Goal: Information Seeking & Learning: Learn about a topic

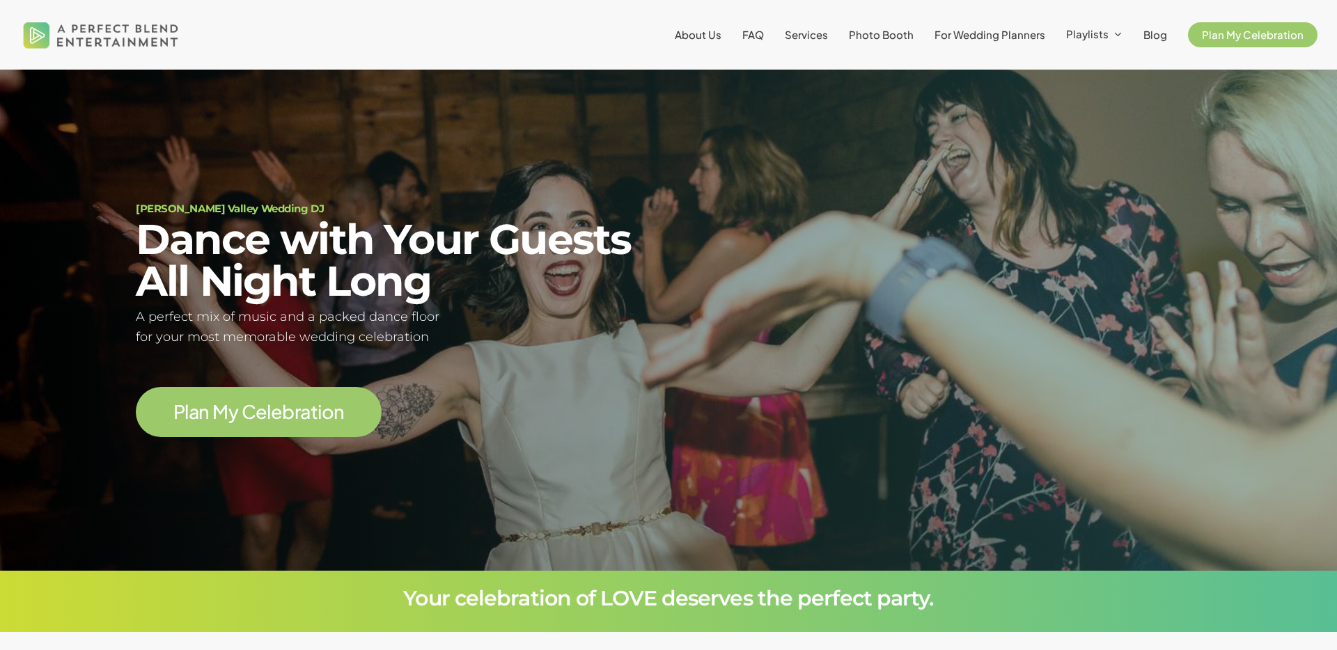
scroll to position [125, 0]
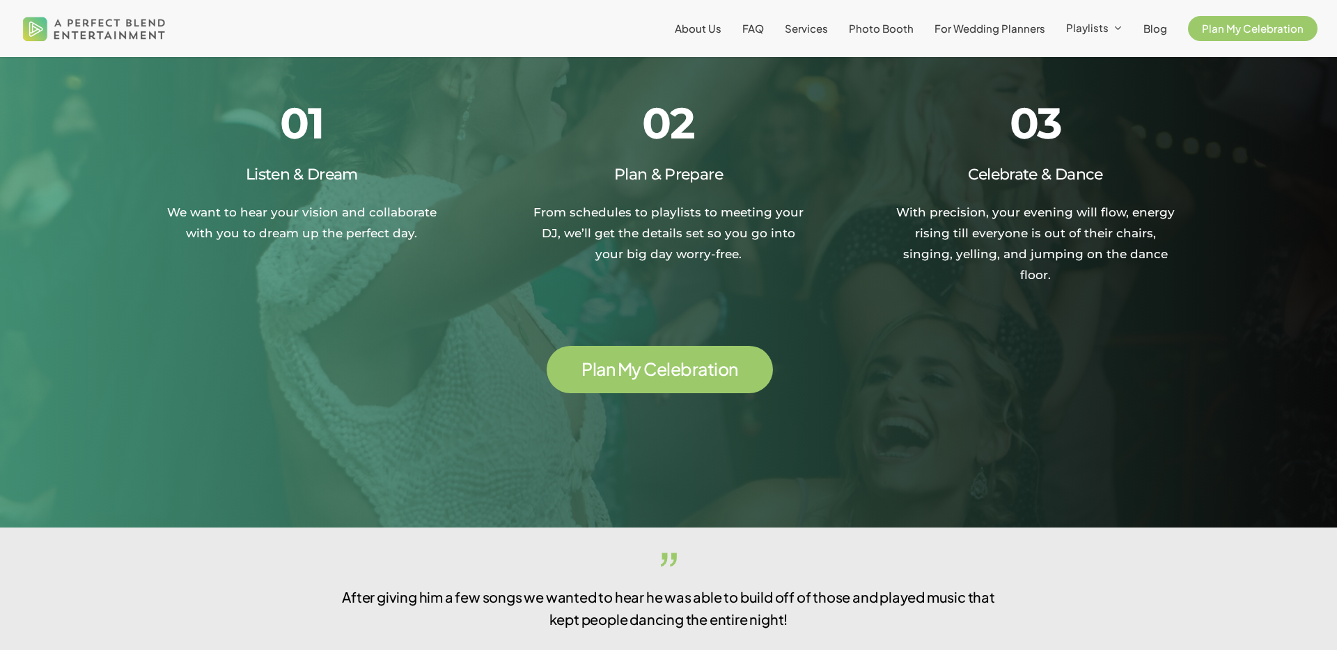
click at [646, 359] on span "P l a n M y C e l e b r a t i o n" at bounding box center [659, 369] width 157 height 22
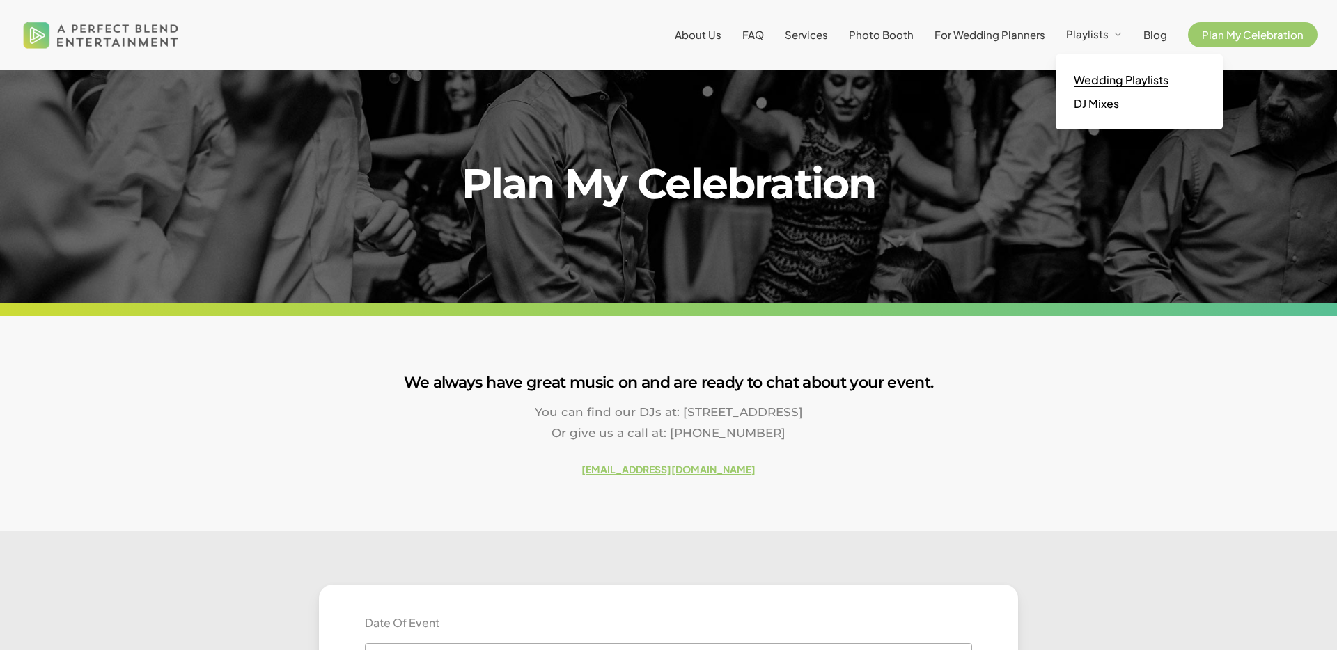
click at [1100, 77] on span "Wedding Playlists" at bounding box center [1120, 79] width 95 height 15
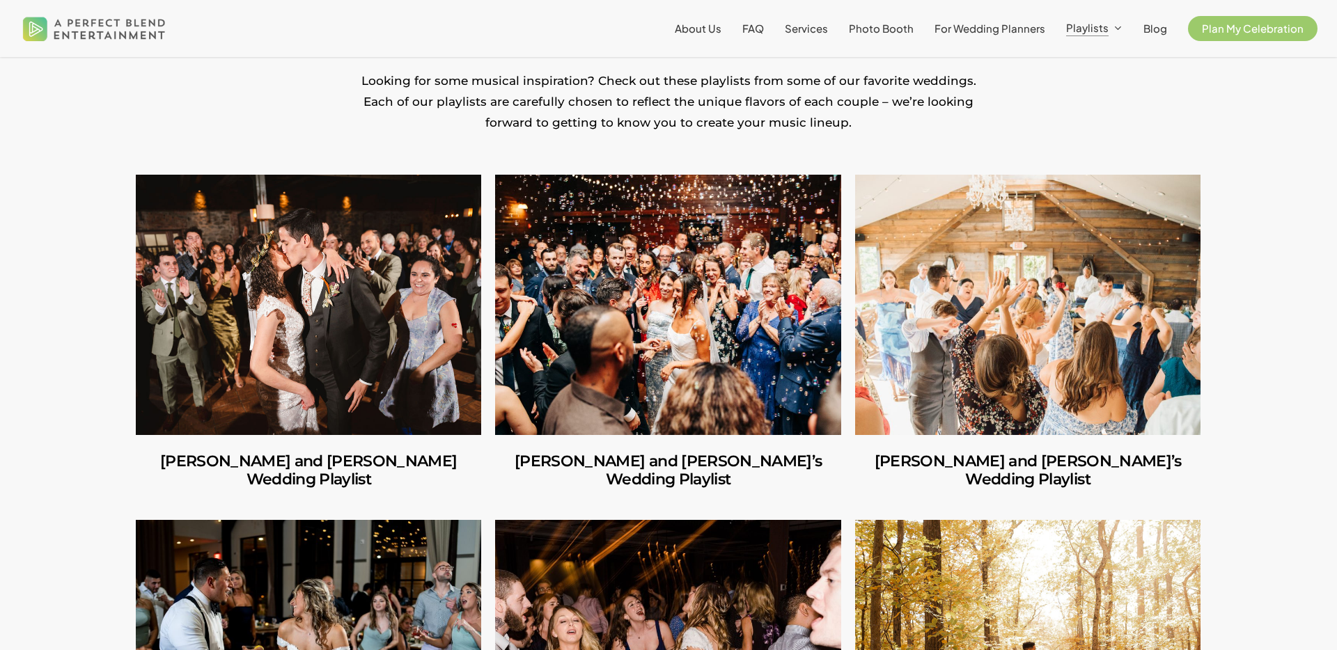
scroll to position [385, 0]
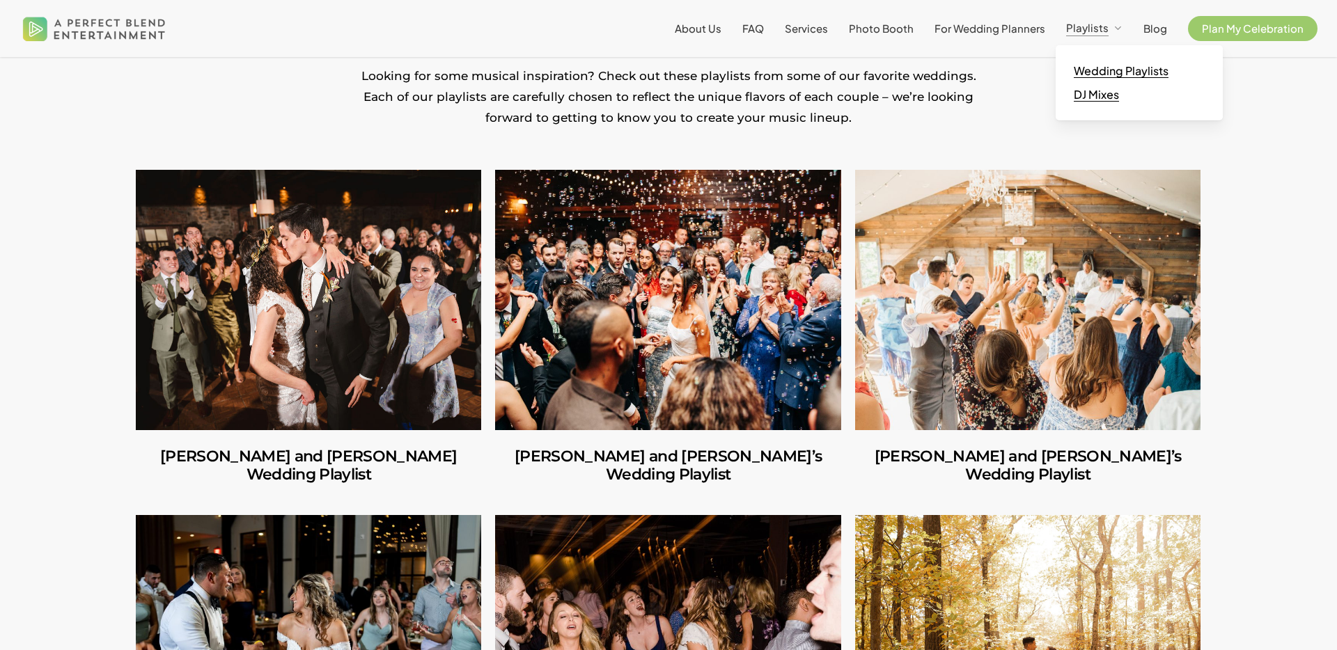
click at [1110, 89] on span "DJ Mixes" at bounding box center [1095, 94] width 45 height 15
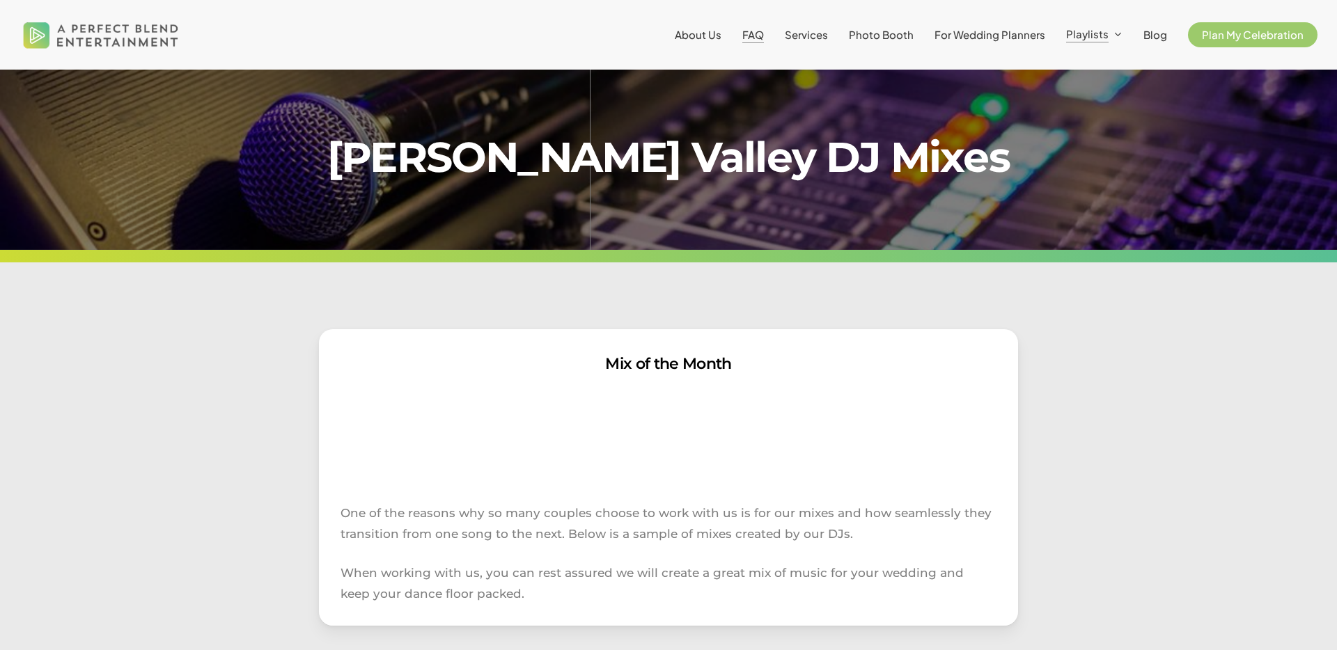
click at [757, 36] on span "FAQ" at bounding box center [753, 34] width 22 height 13
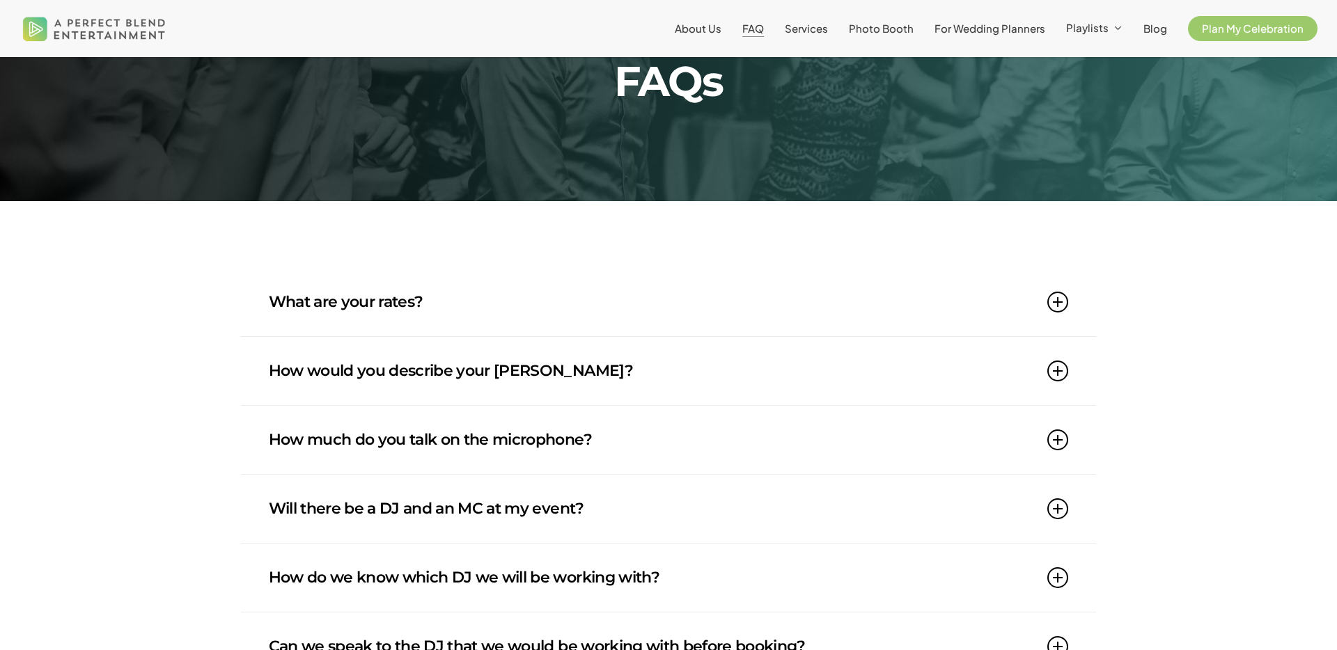
scroll to position [121, 0]
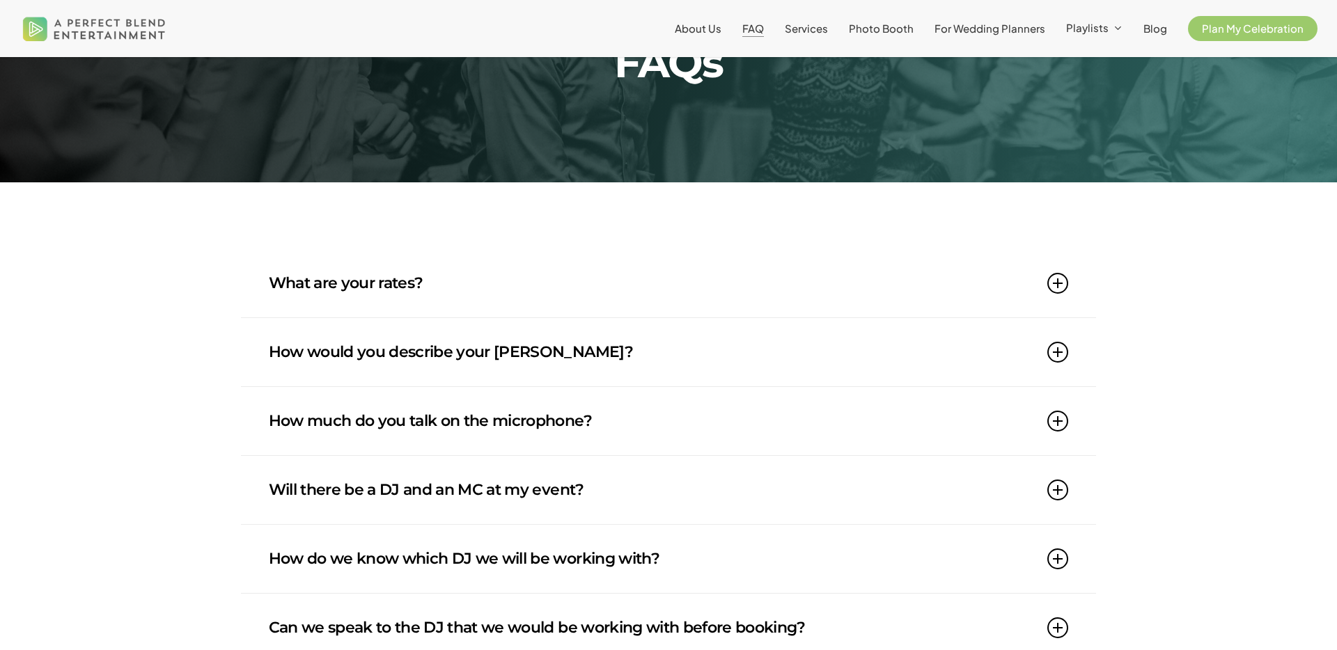
click at [414, 278] on link "What are your rates?" at bounding box center [669, 283] width 800 height 68
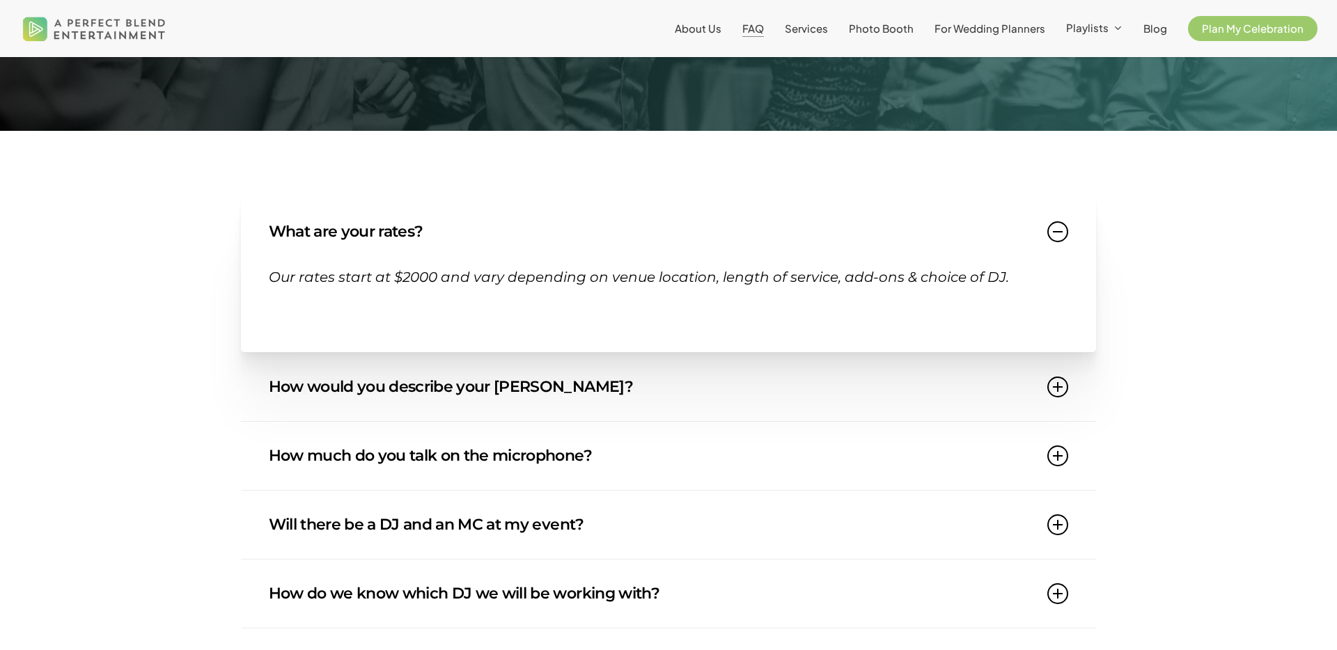
scroll to position [174, 0]
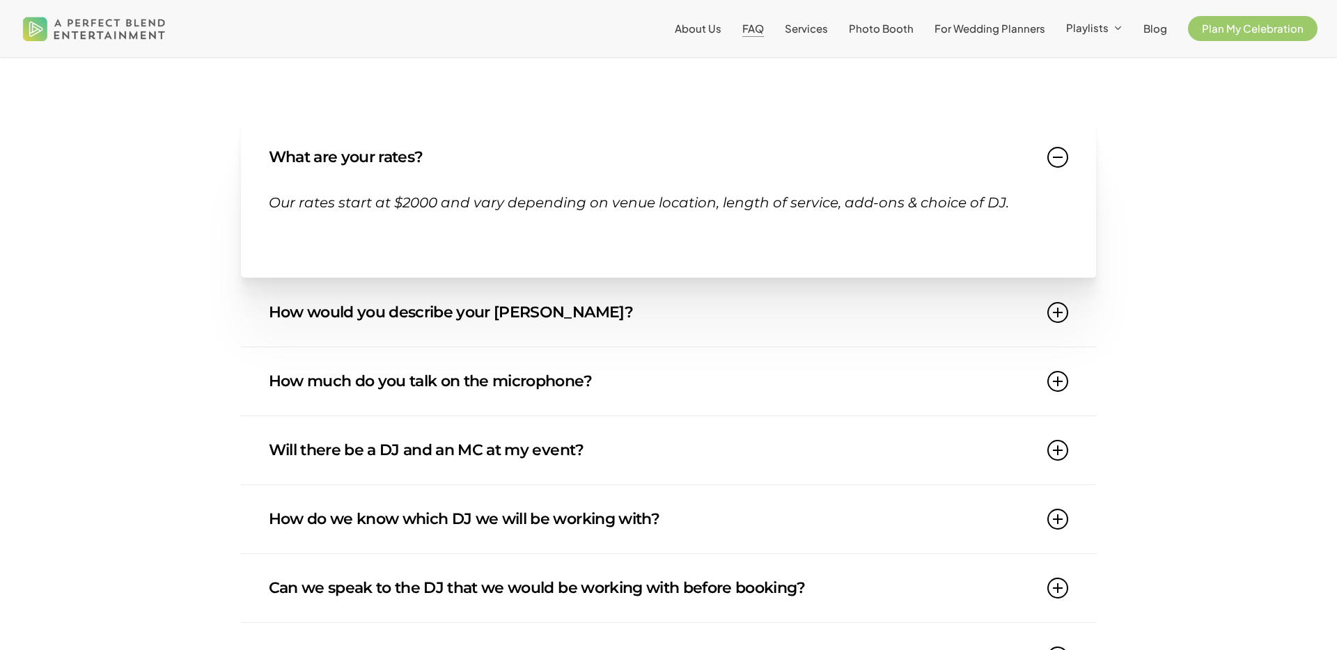
click at [433, 320] on link "How would you describe your [PERSON_NAME]?" at bounding box center [669, 312] width 800 height 68
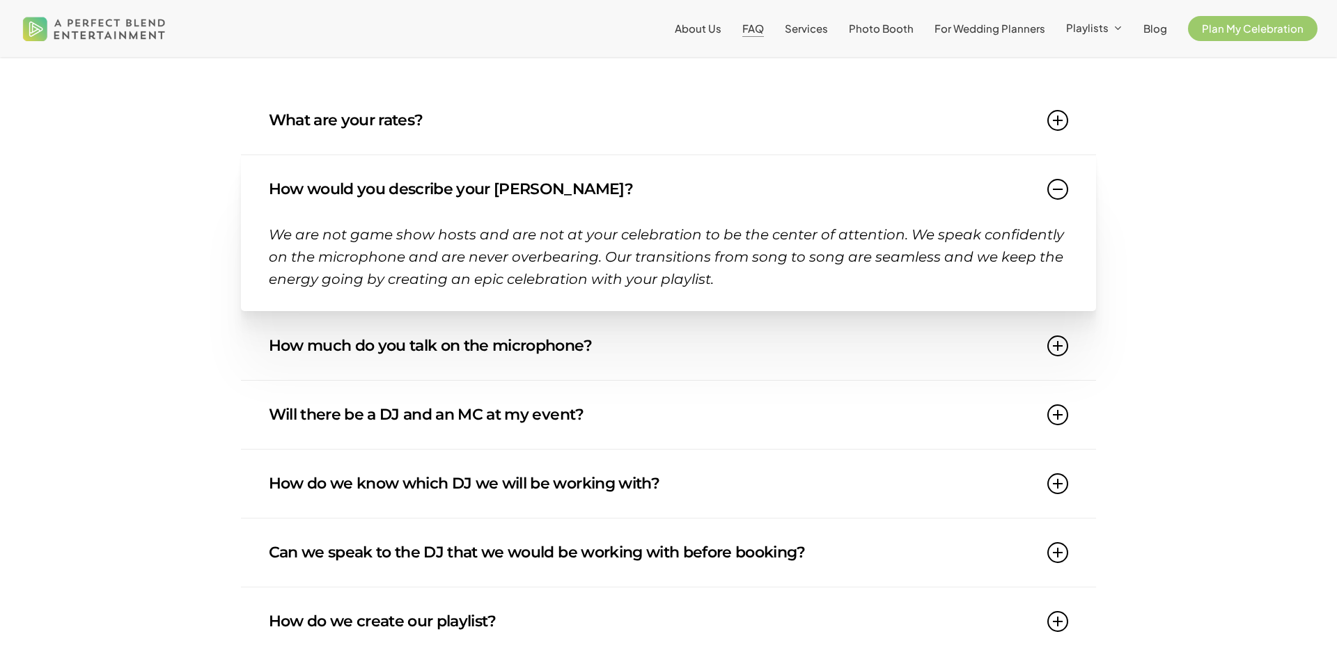
scroll to position [286, 0]
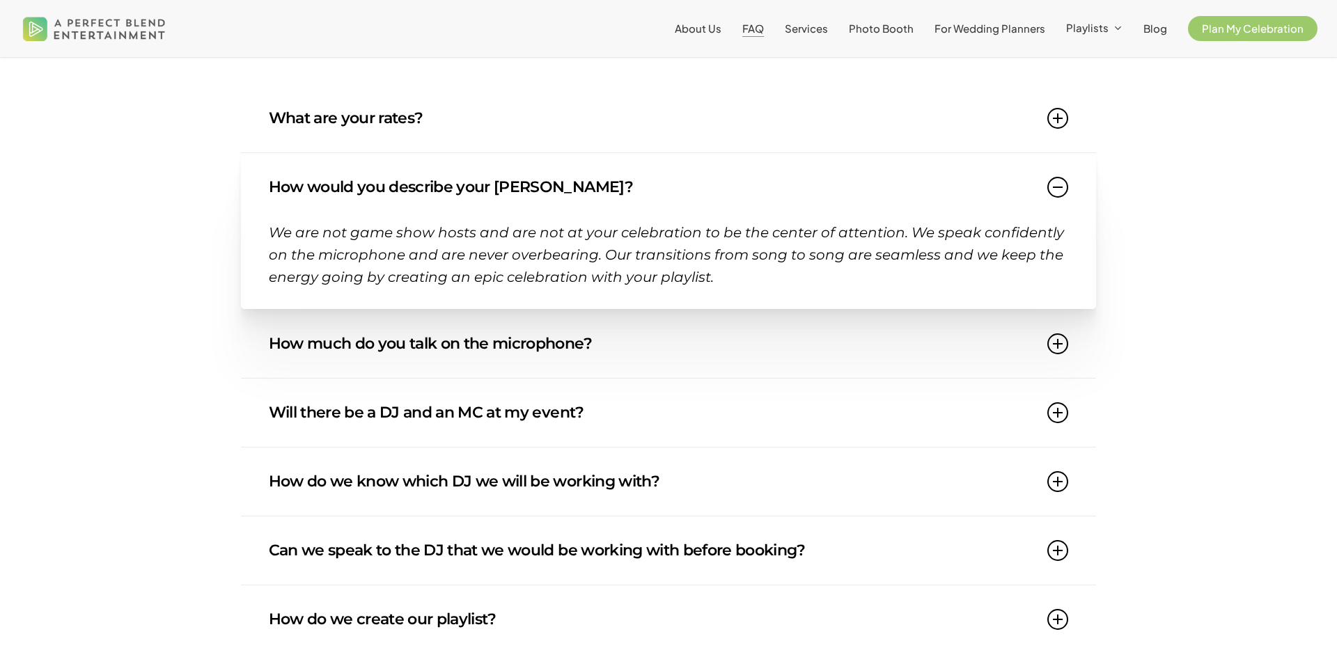
click at [450, 352] on link "How much do you talk on the microphone?" at bounding box center [669, 344] width 800 height 68
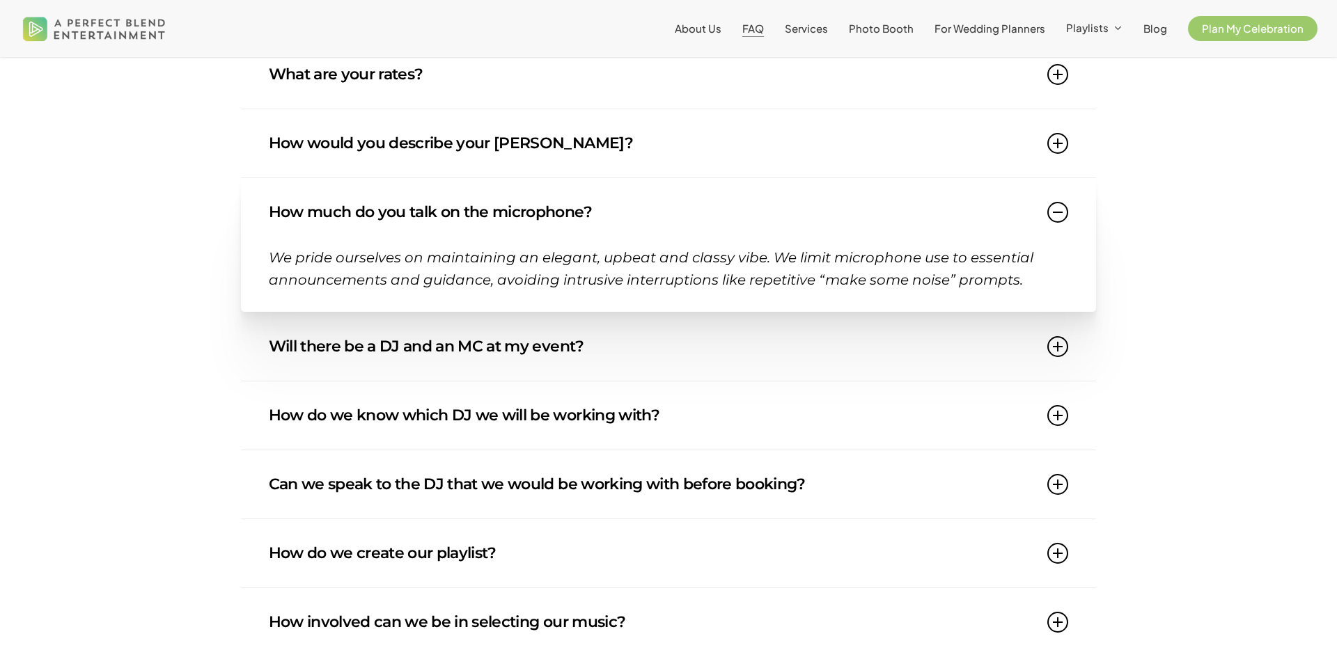
scroll to position [337, 0]
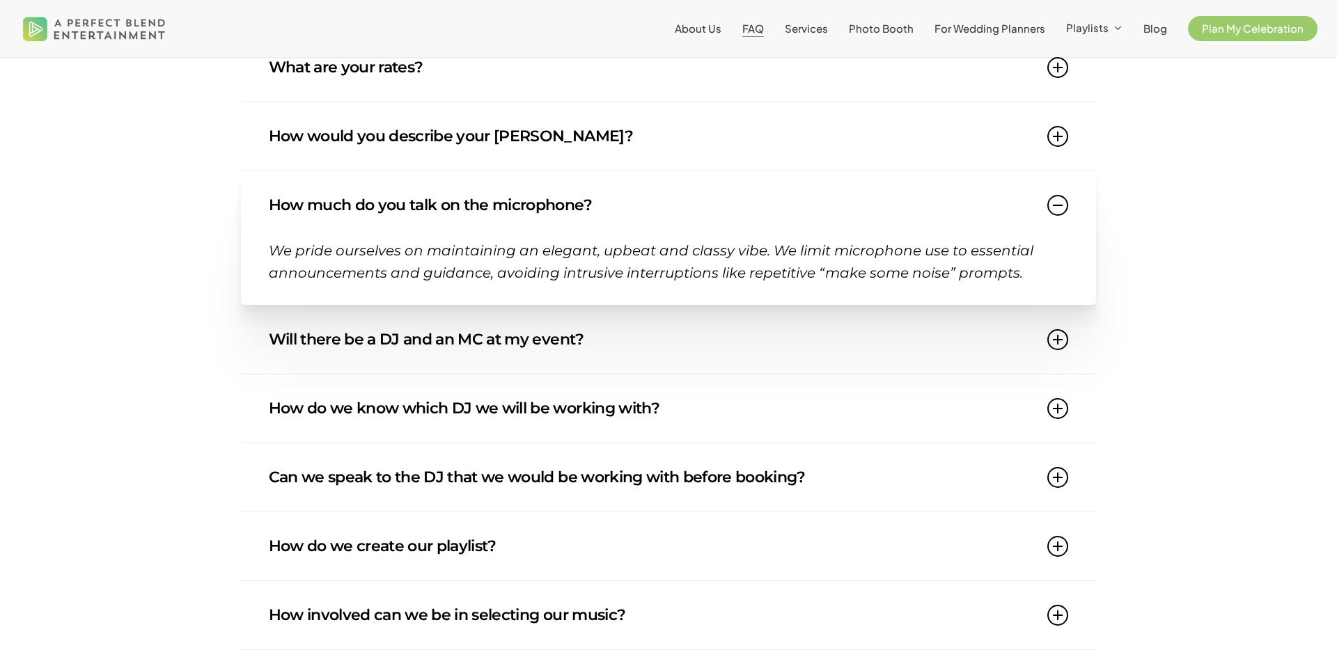
click at [482, 343] on link "Will there be a DJ and an MC at my event?" at bounding box center [669, 340] width 800 height 68
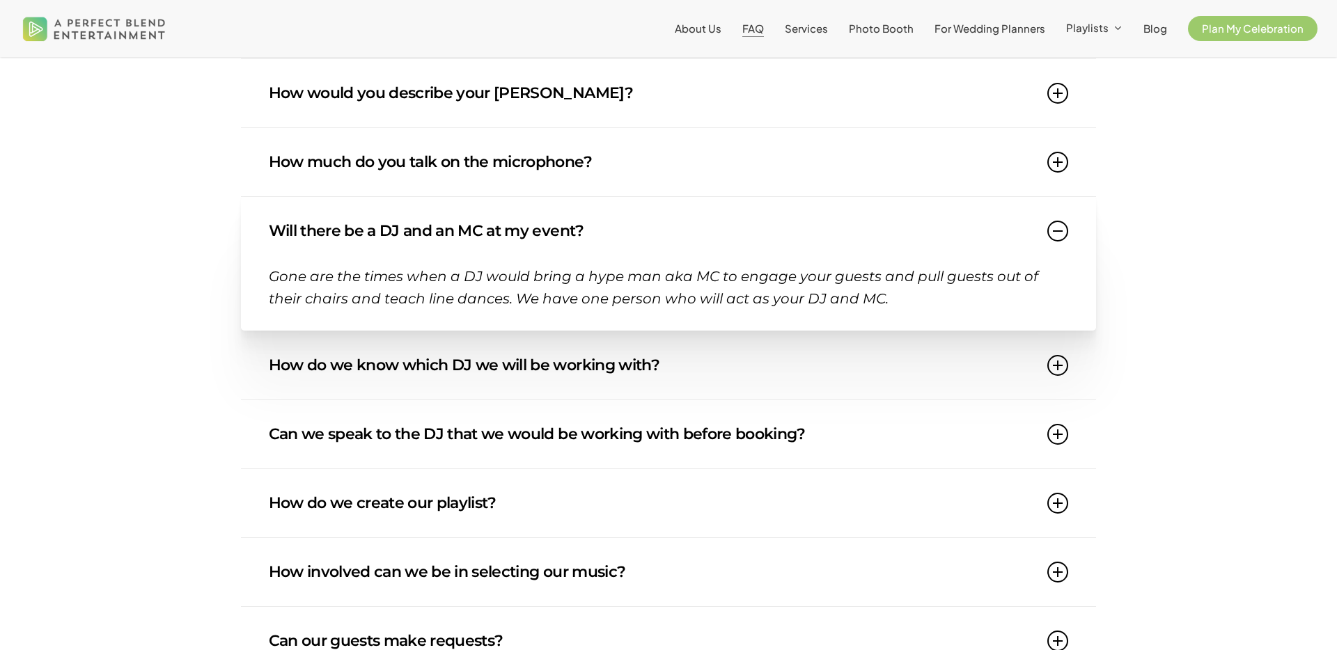
scroll to position [386, 0]
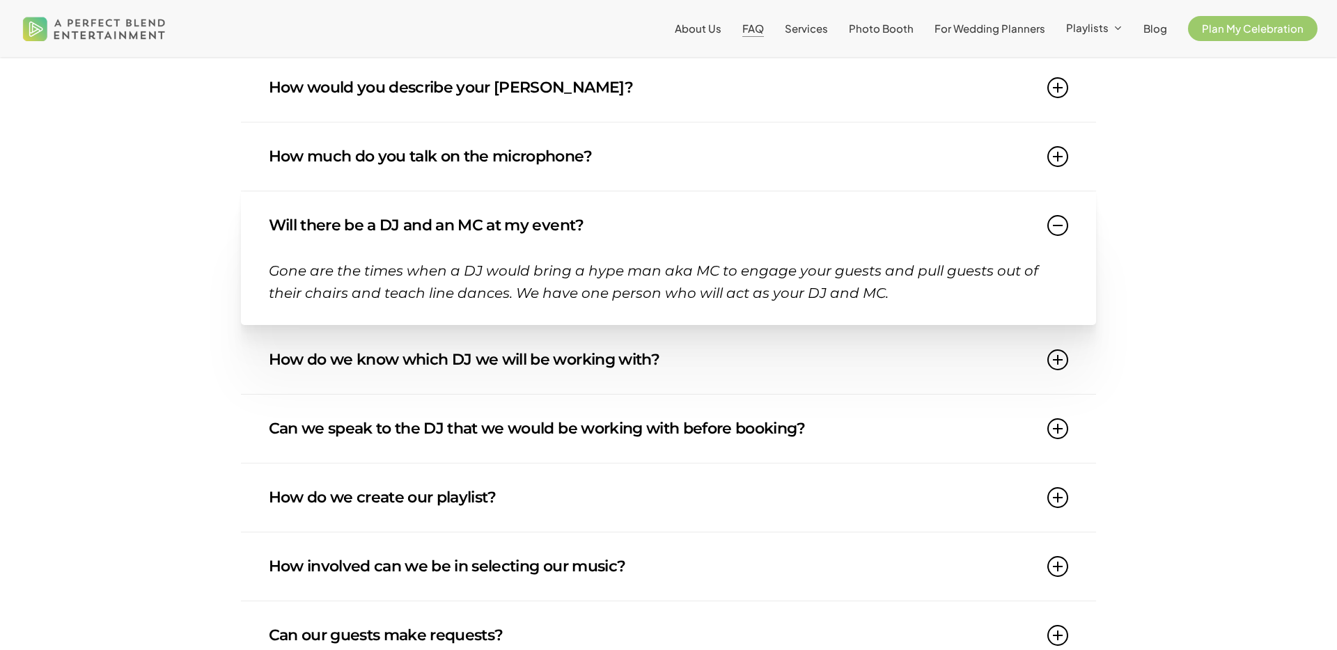
click at [488, 359] on link "How do we know which DJ we will be working with?" at bounding box center [669, 360] width 800 height 68
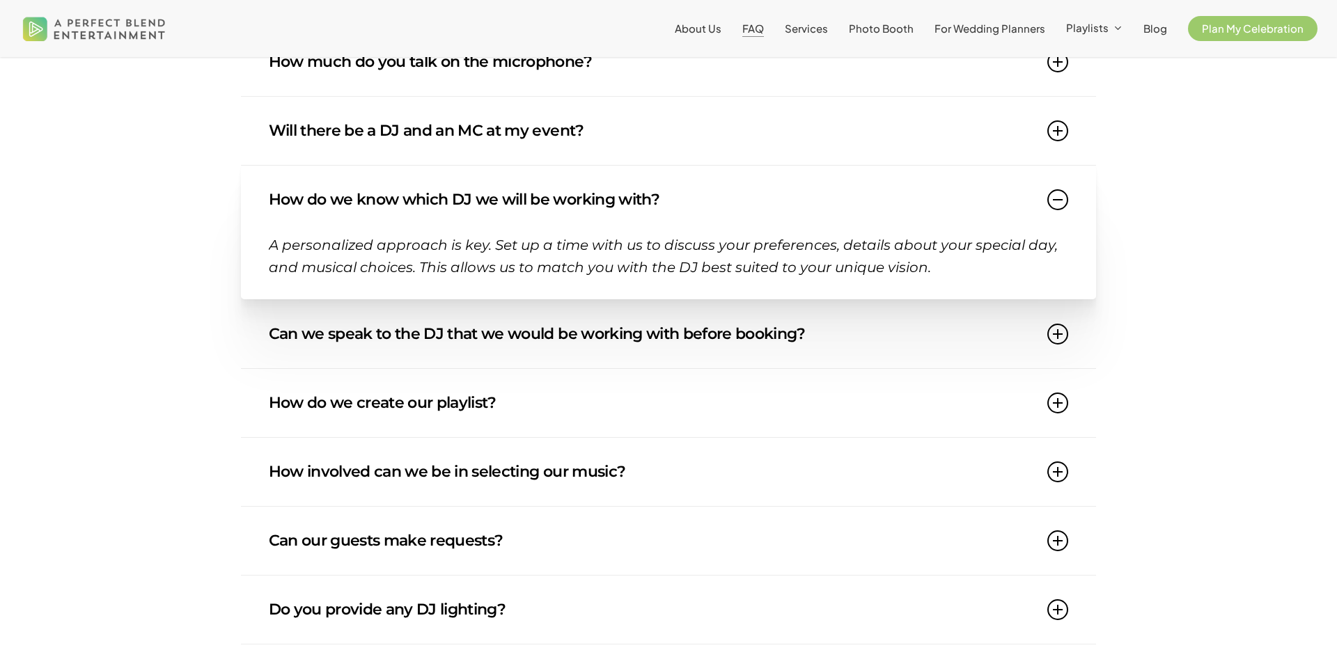
scroll to position [482, 0]
click at [488, 334] on link "Can we speak to the DJ that we would be working with before booking?" at bounding box center [669, 333] width 800 height 68
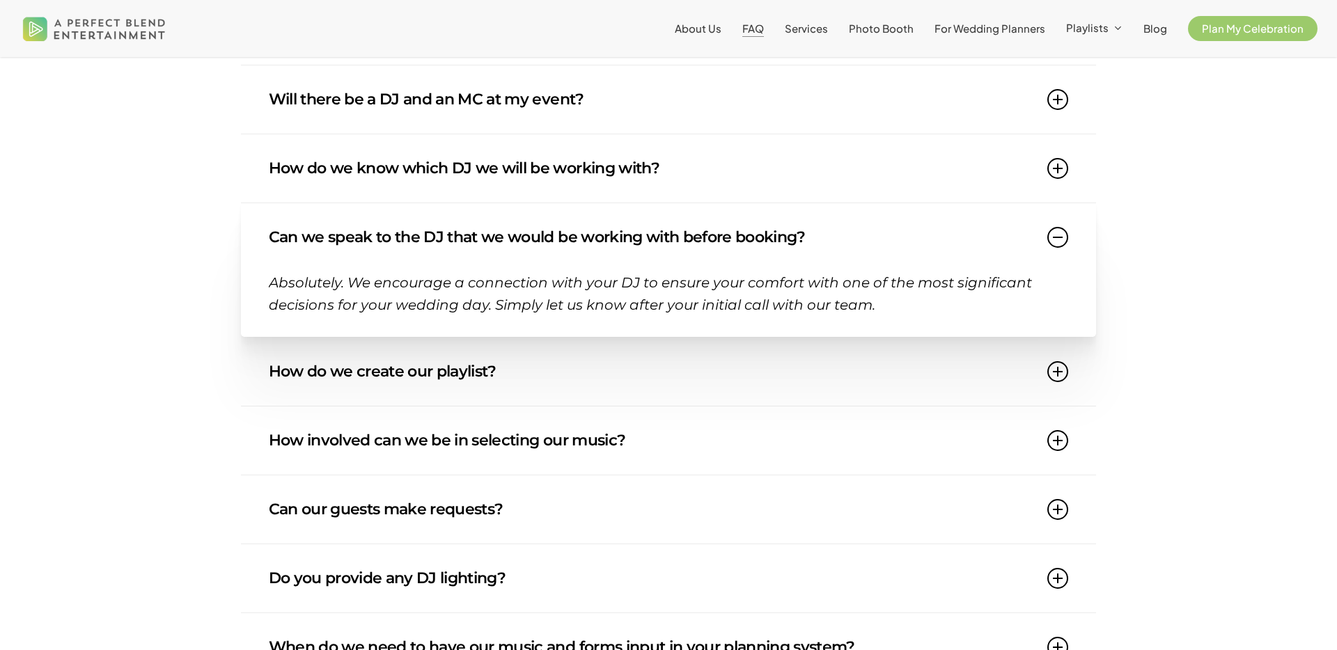
scroll to position [519, 0]
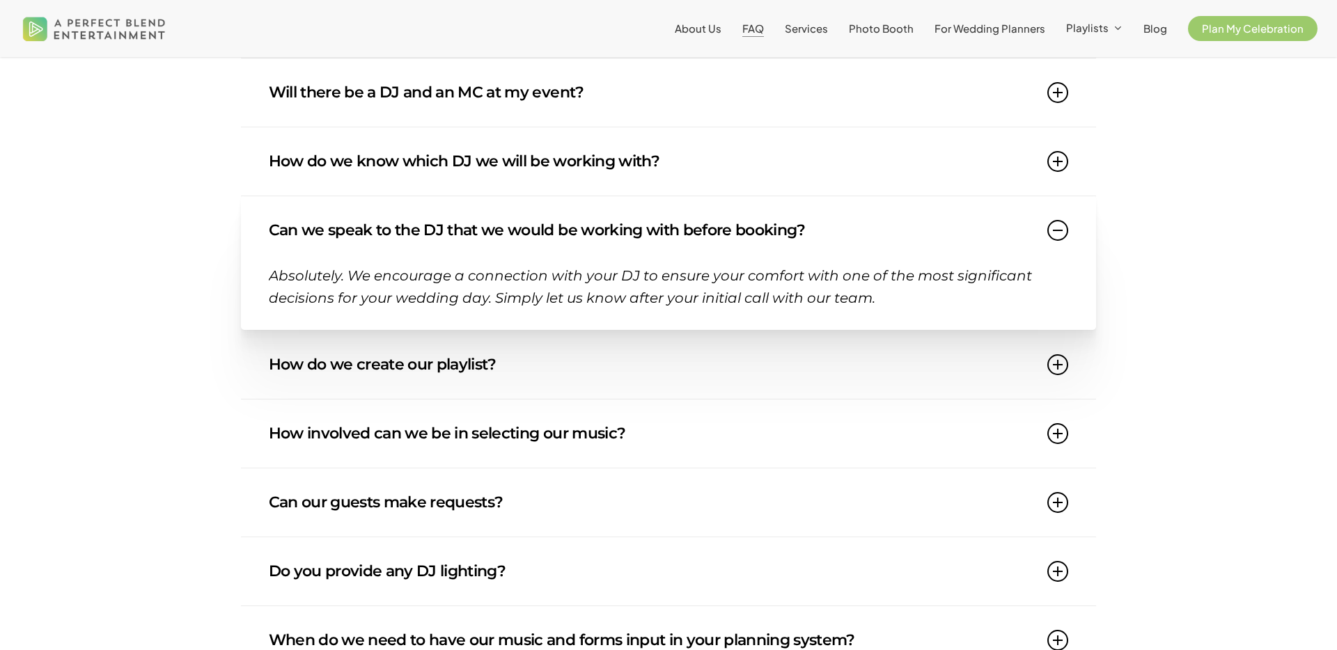
click at [465, 363] on link "How do we create our playlist?" at bounding box center [669, 365] width 800 height 68
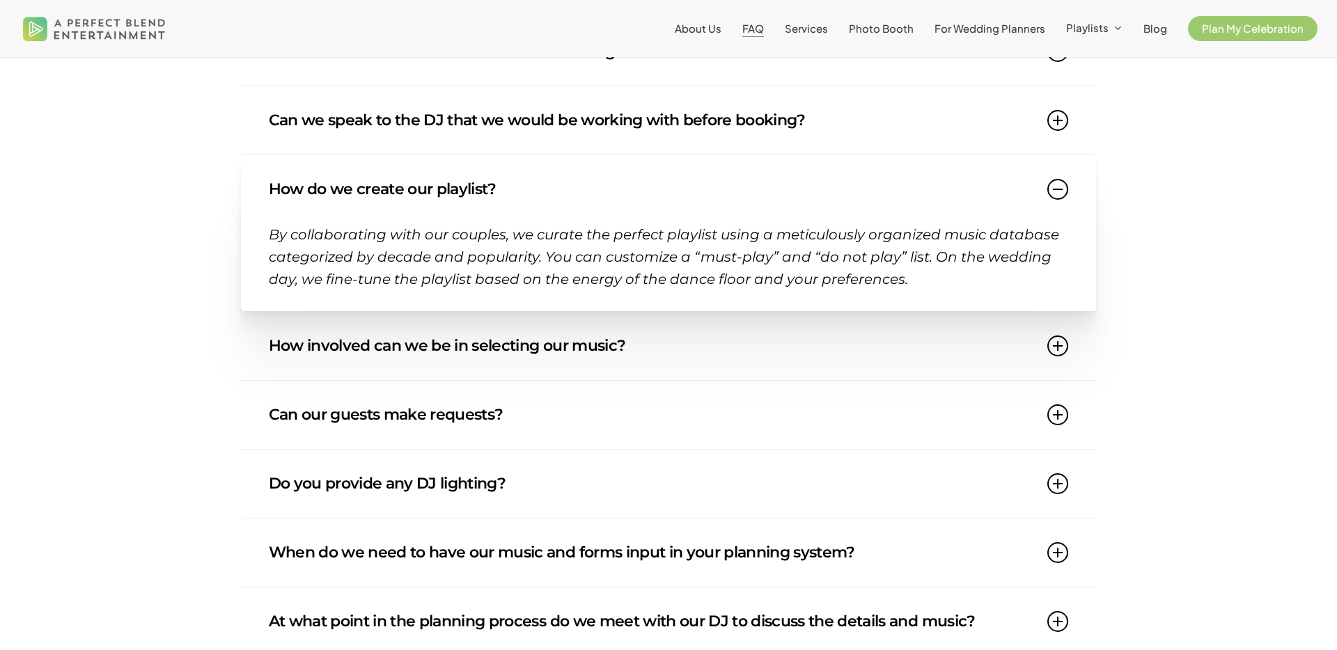
scroll to position [642, 0]
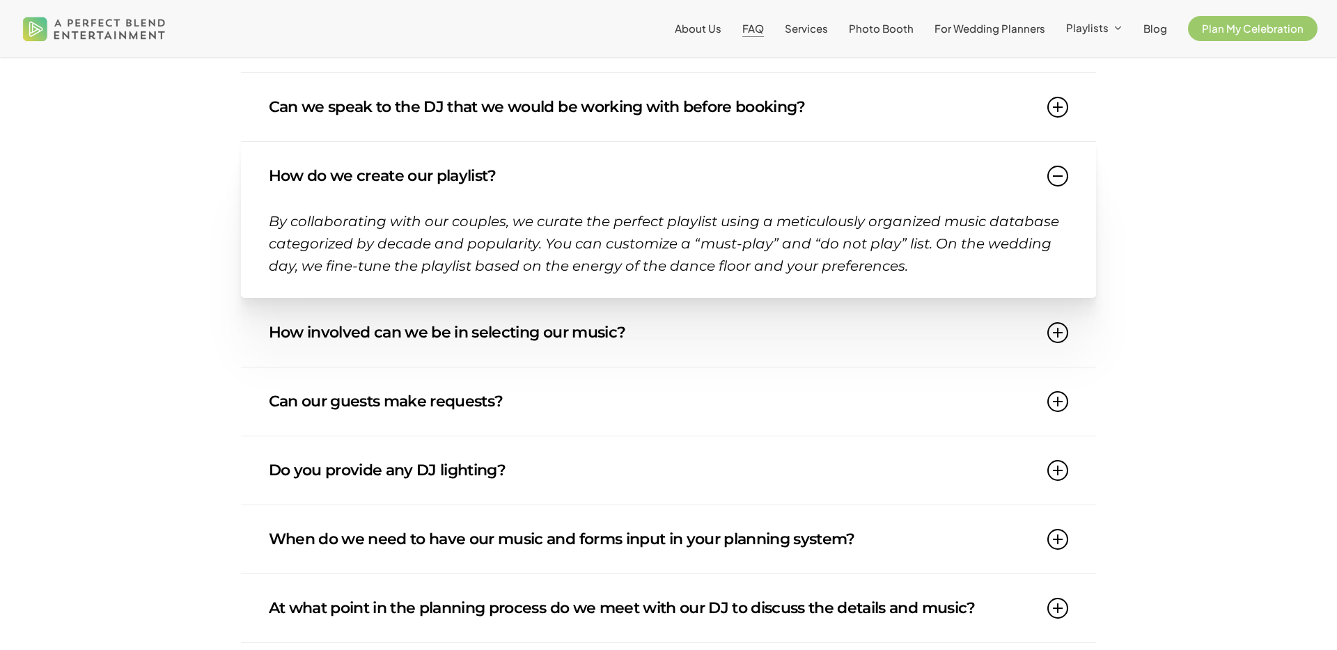
click at [462, 336] on link "How involved can we be in selecting our music?" at bounding box center [669, 333] width 800 height 68
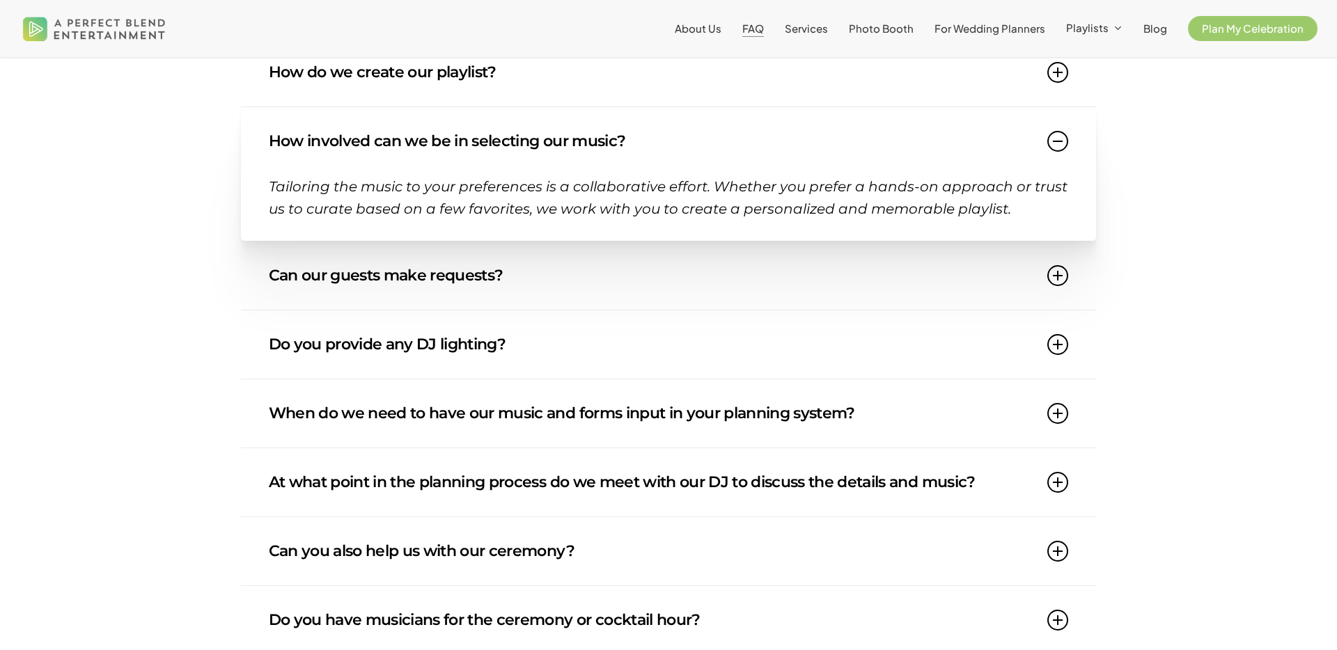
scroll to position [747, 0]
click at [459, 278] on link "Can our guests make requests?" at bounding box center [669, 274] width 800 height 68
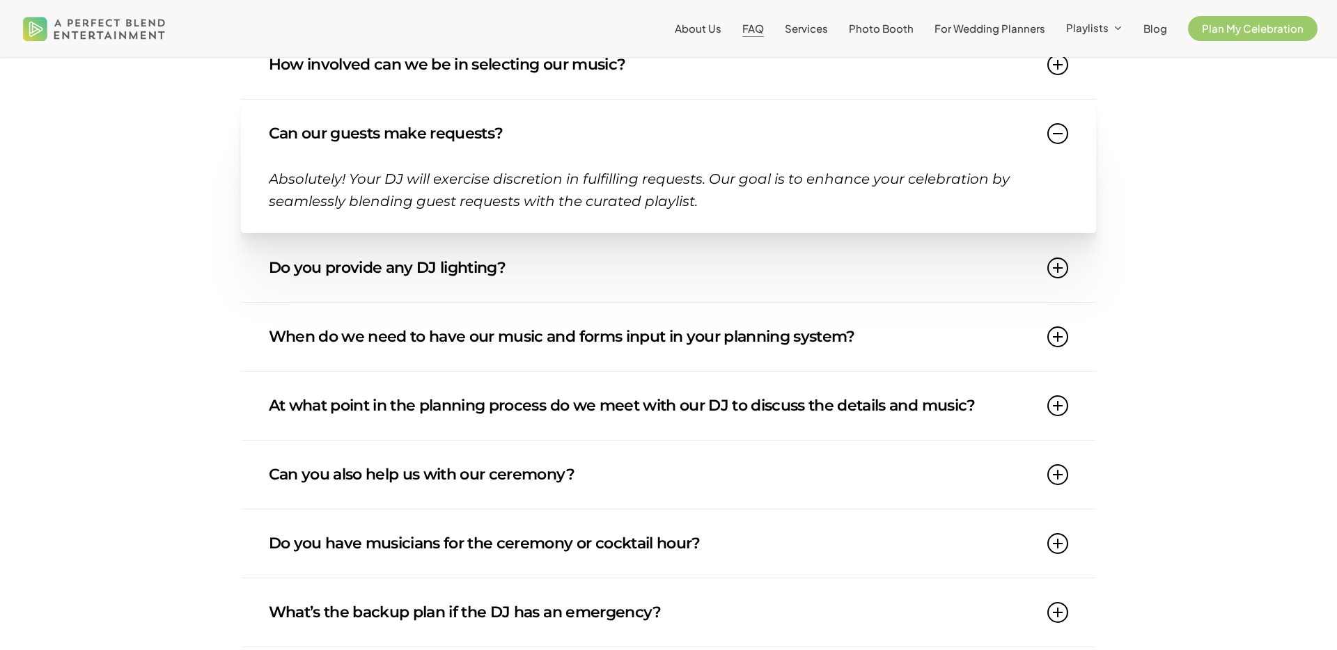
click at [459, 271] on link "Do you provide any DJ lighting?" at bounding box center [669, 268] width 800 height 68
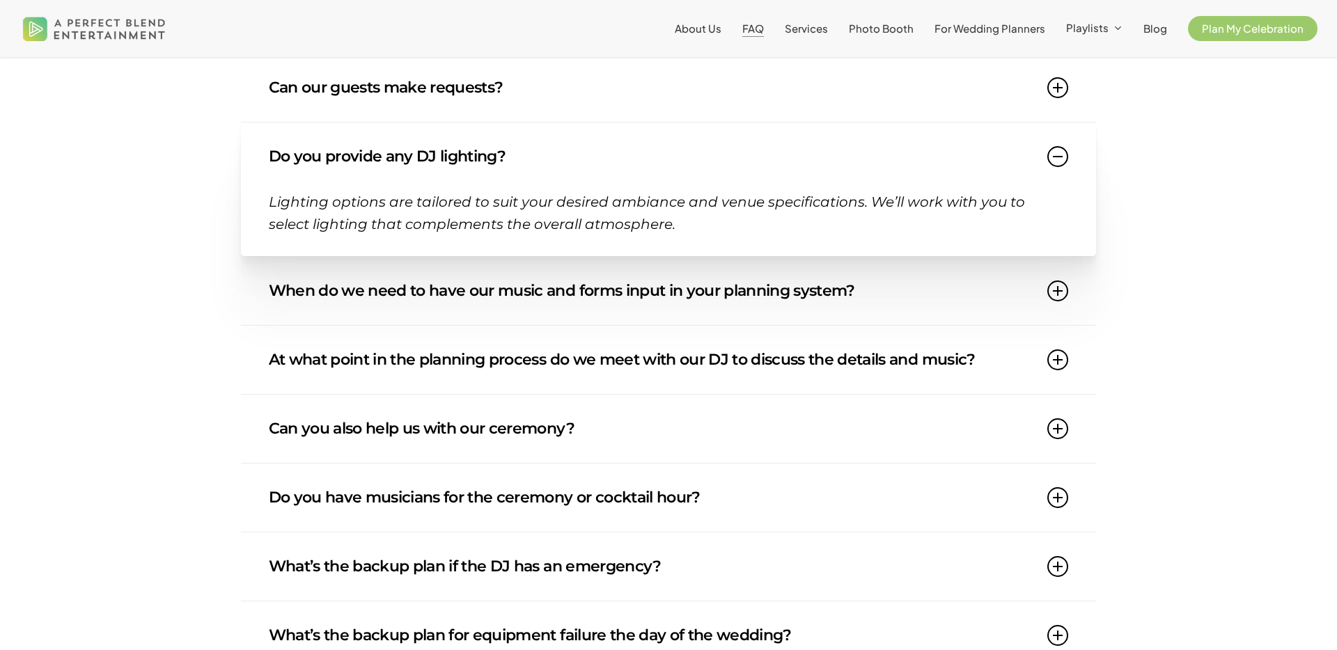
scroll to position [881, 0]
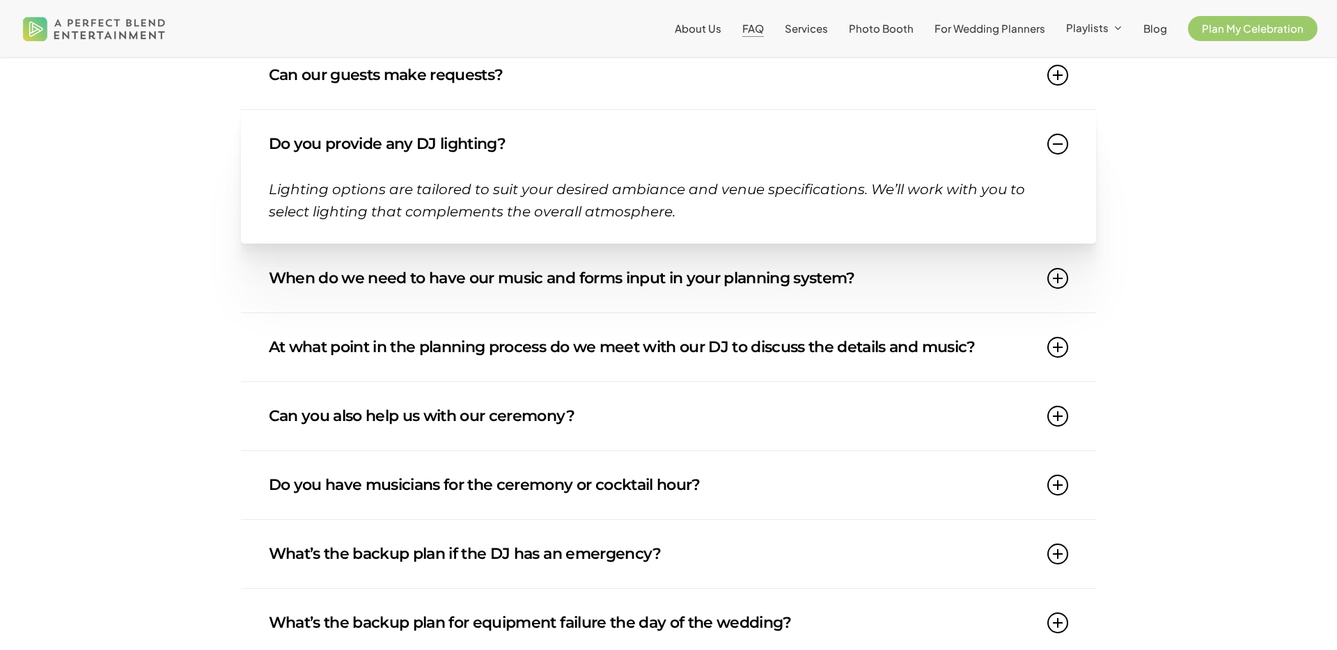
click at [463, 281] on link "When do we need to have our music and forms input in your planning system?" at bounding box center [669, 278] width 800 height 68
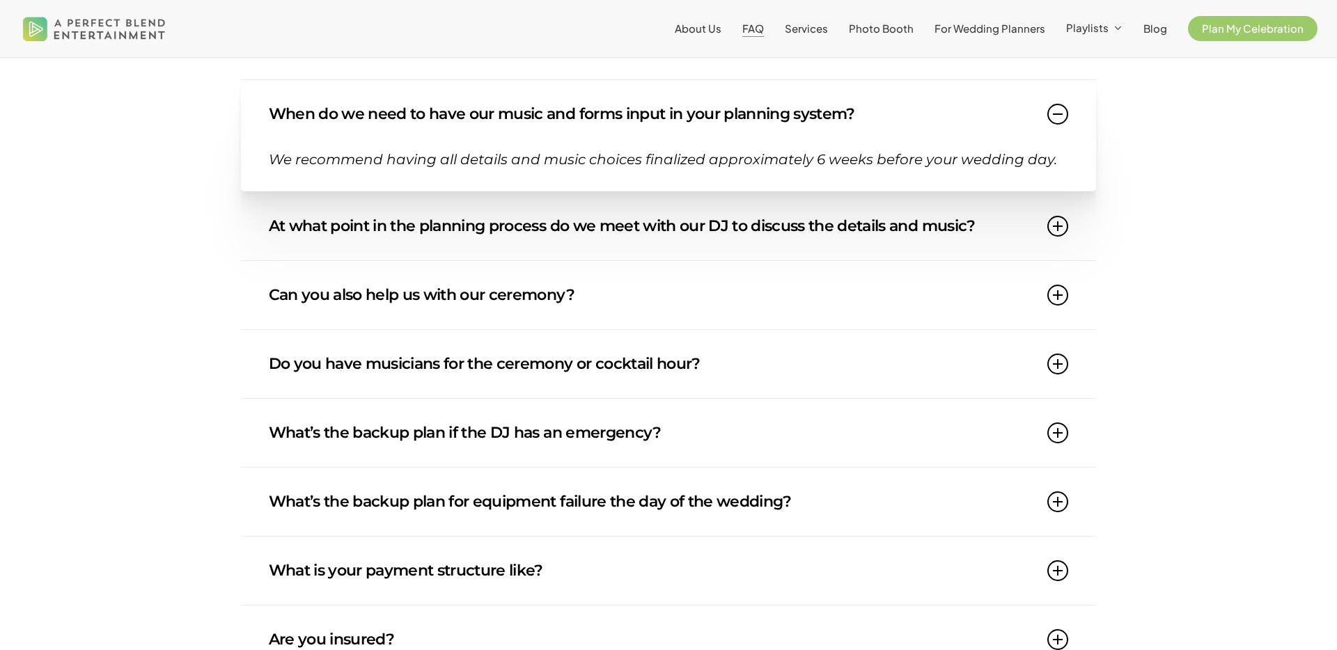
scroll to position [989, 0]
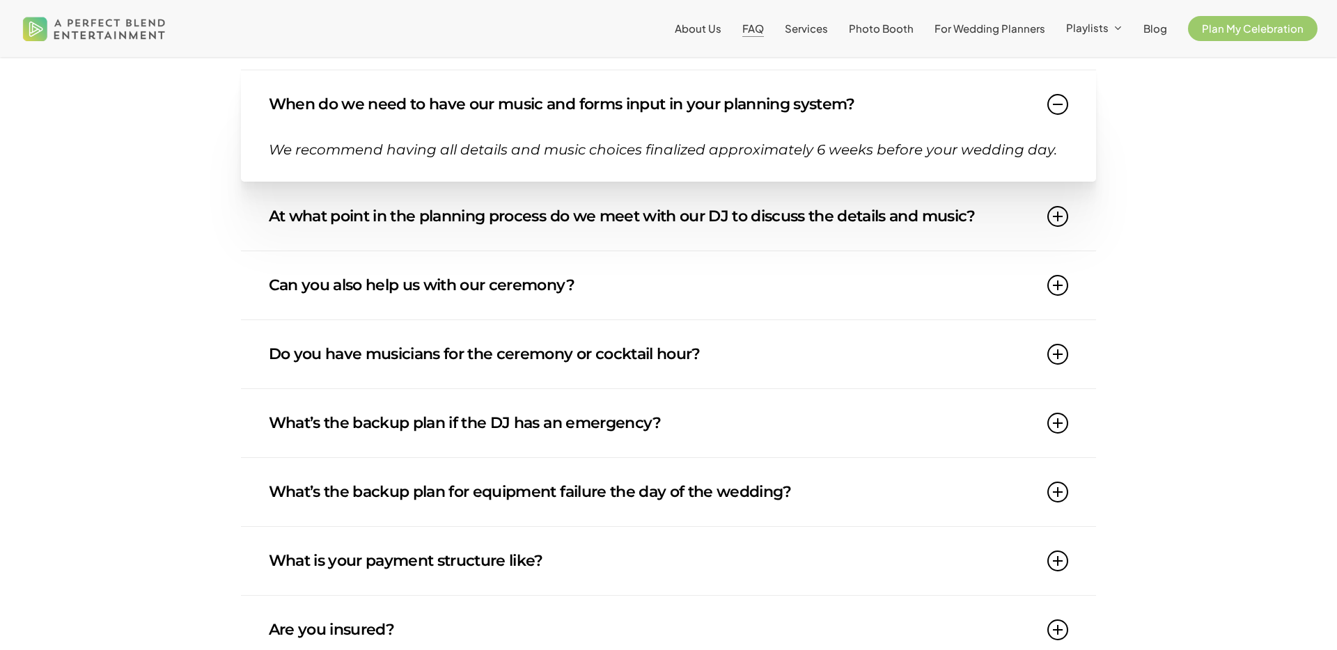
click at [463, 291] on link "Can you also help us with our ceremony?" at bounding box center [669, 285] width 800 height 68
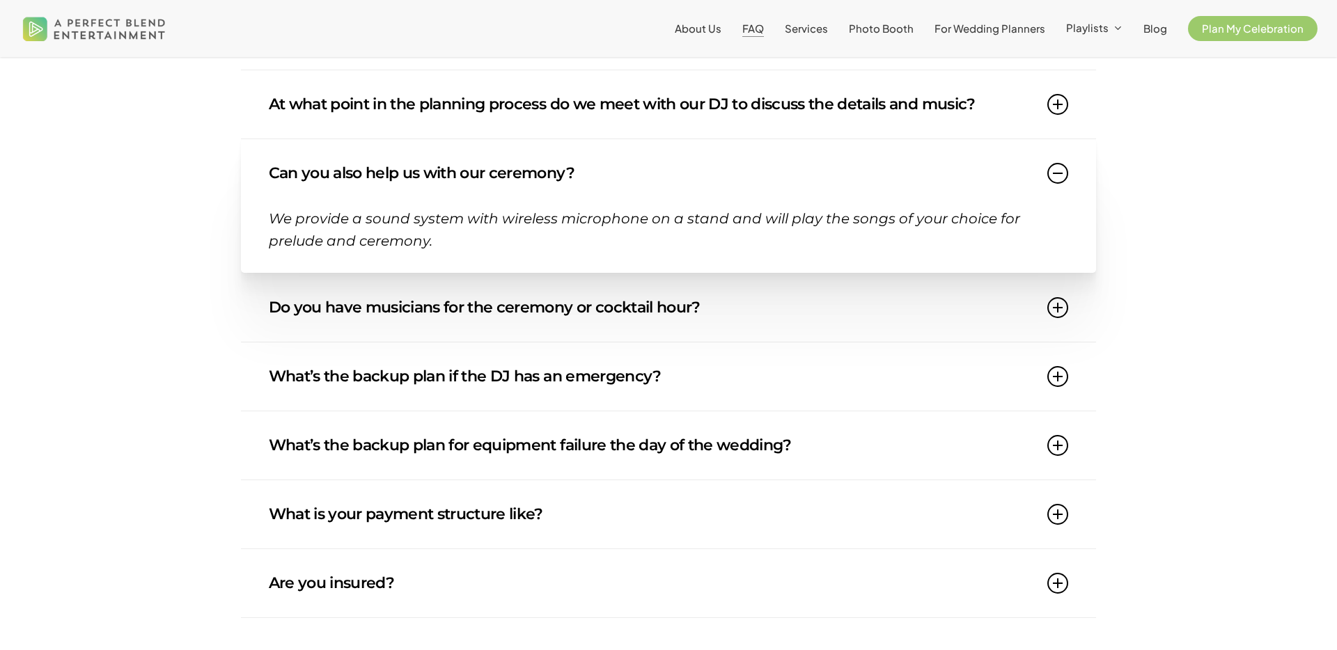
scroll to position [1059, 0]
click at [462, 303] on link "Do you have musicians for the ceremony or cocktail hour?" at bounding box center [669, 306] width 800 height 68
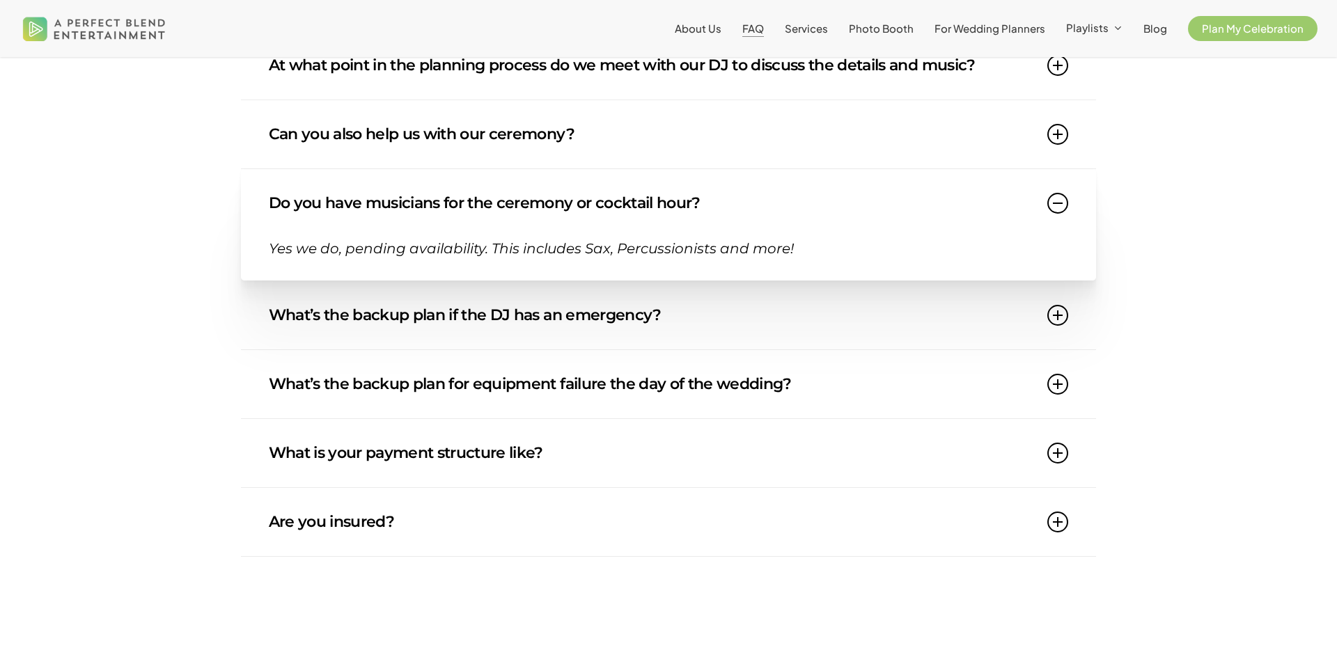
scroll to position [1103, 0]
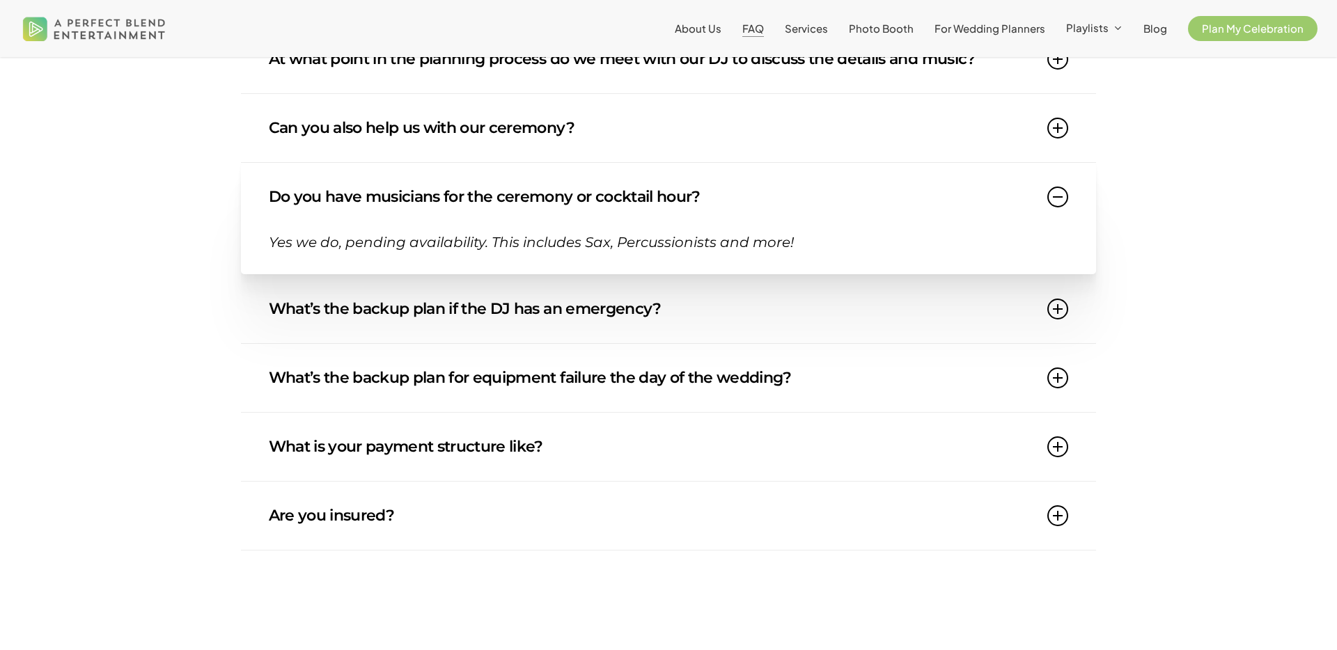
click at [461, 306] on link "What’s the backup plan if the DJ has an emergency?" at bounding box center [669, 309] width 800 height 68
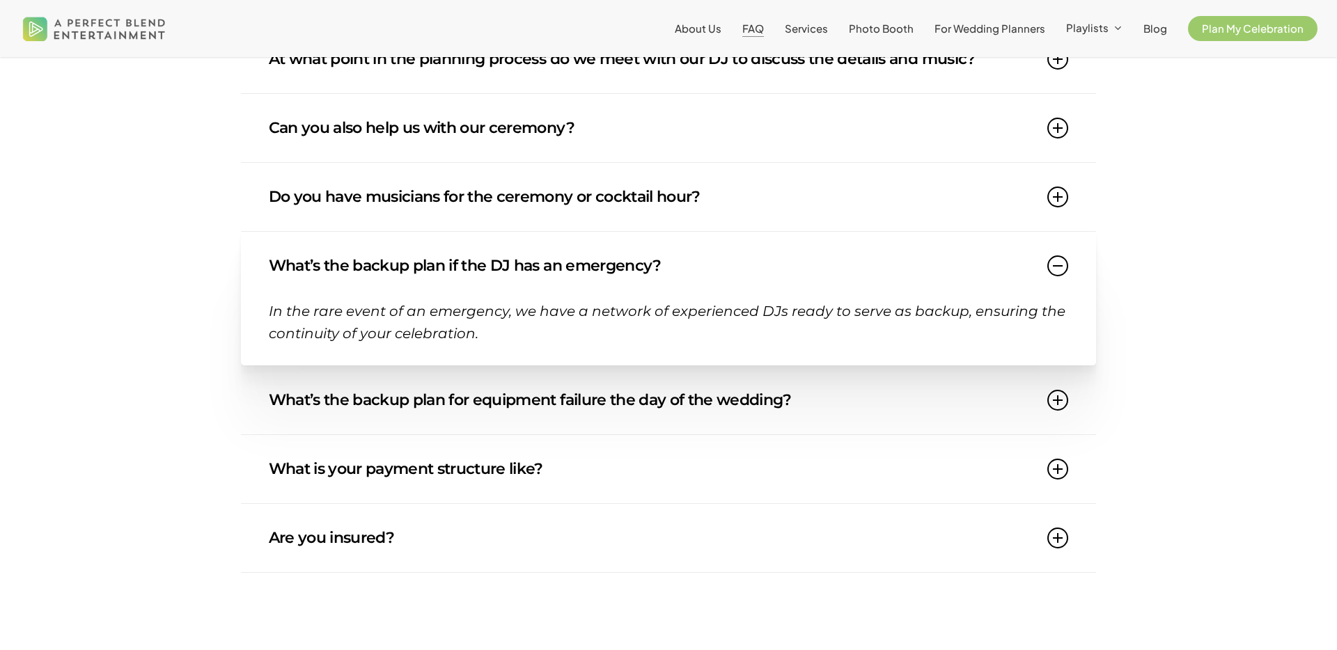
click at [455, 212] on link "Do you have musicians for the ceremony or cocktail hour?" at bounding box center [669, 197] width 800 height 68
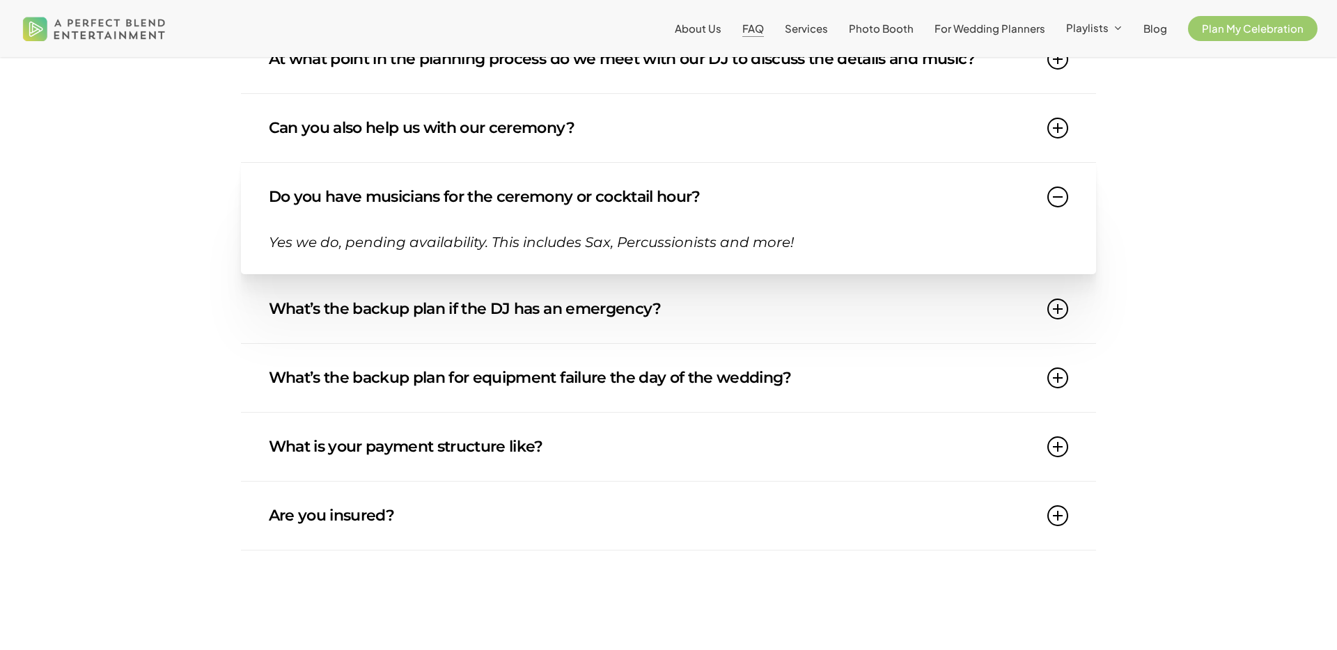
click at [469, 308] on link "What’s the backup plan if the DJ has an emergency?" at bounding box center [669, 309] width 800 height 68
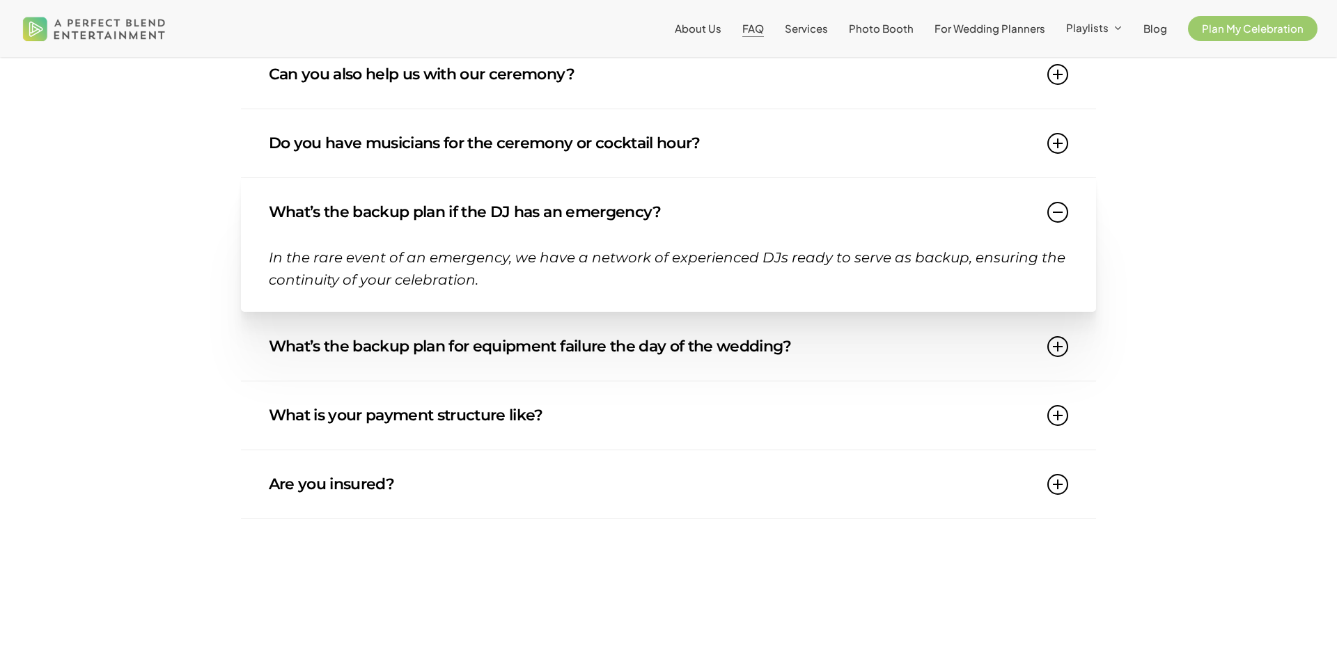
scroll to position [1162, 0]
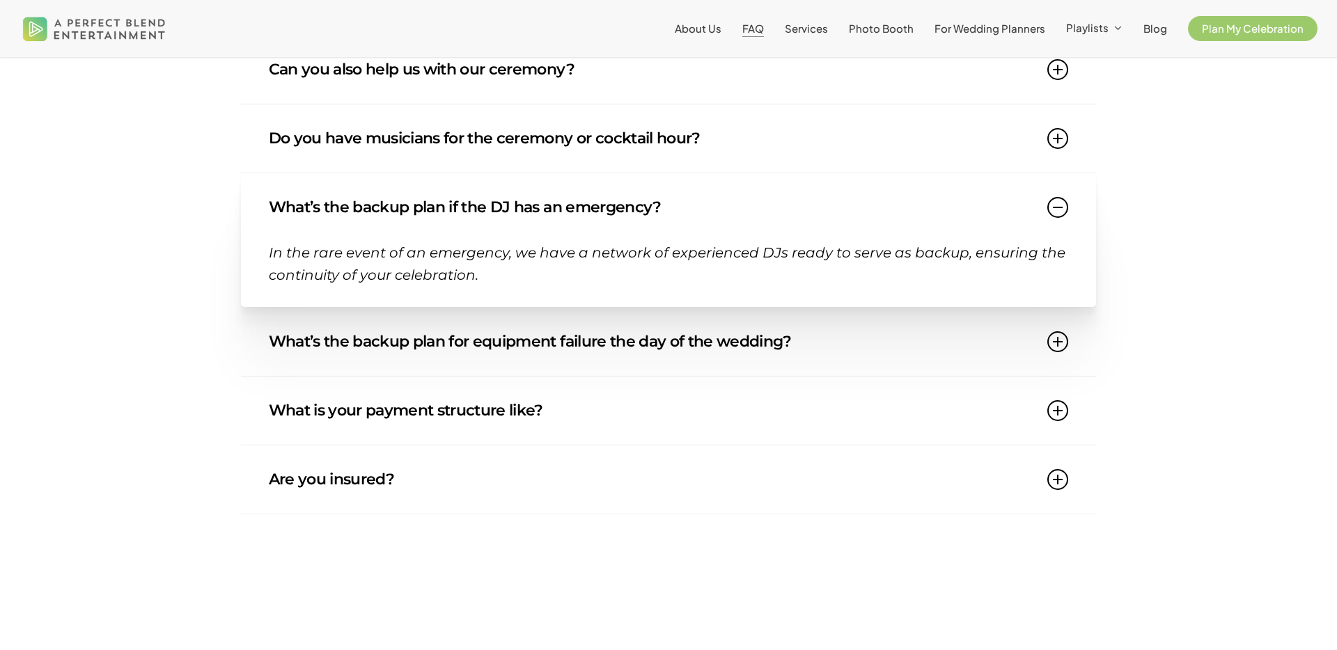
click at [473, 349] on link "What’s the backup plan for equipment failure the day of the wedding?" at bounding box center [669, 342] width 800 height 68
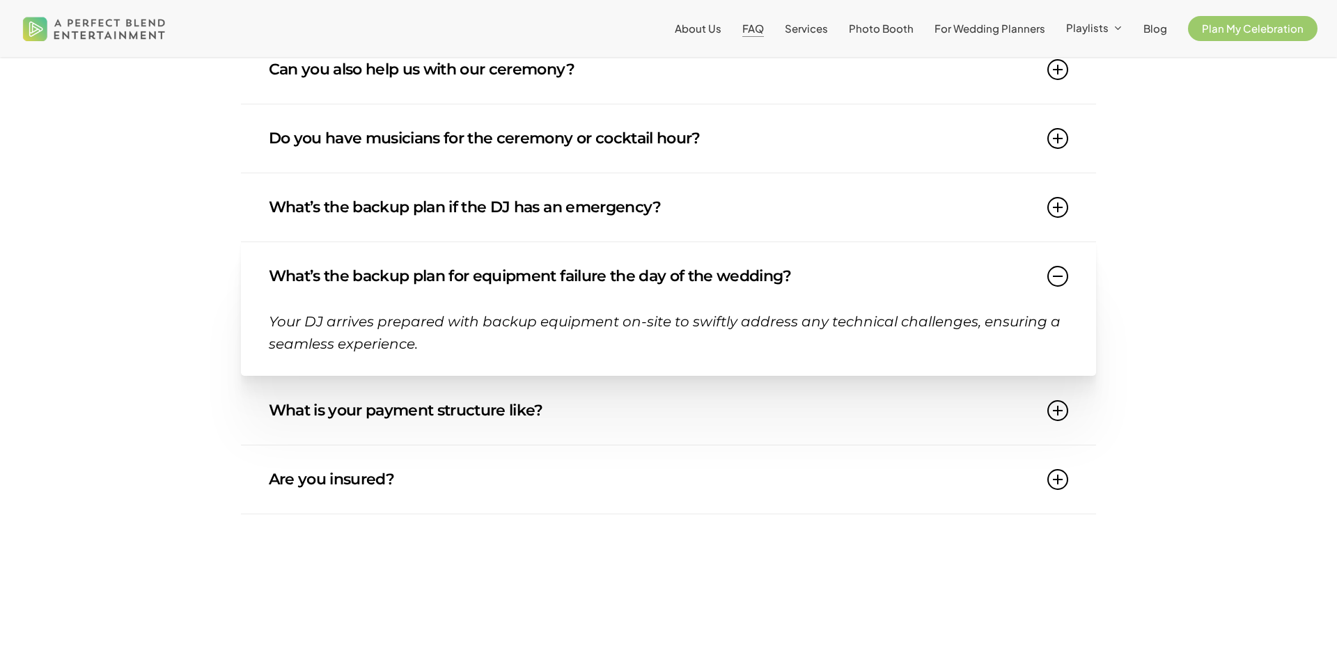
click at [482, 404] on link "What is your payment structure like?" at bounding box center [669, 411] width 800 height 68
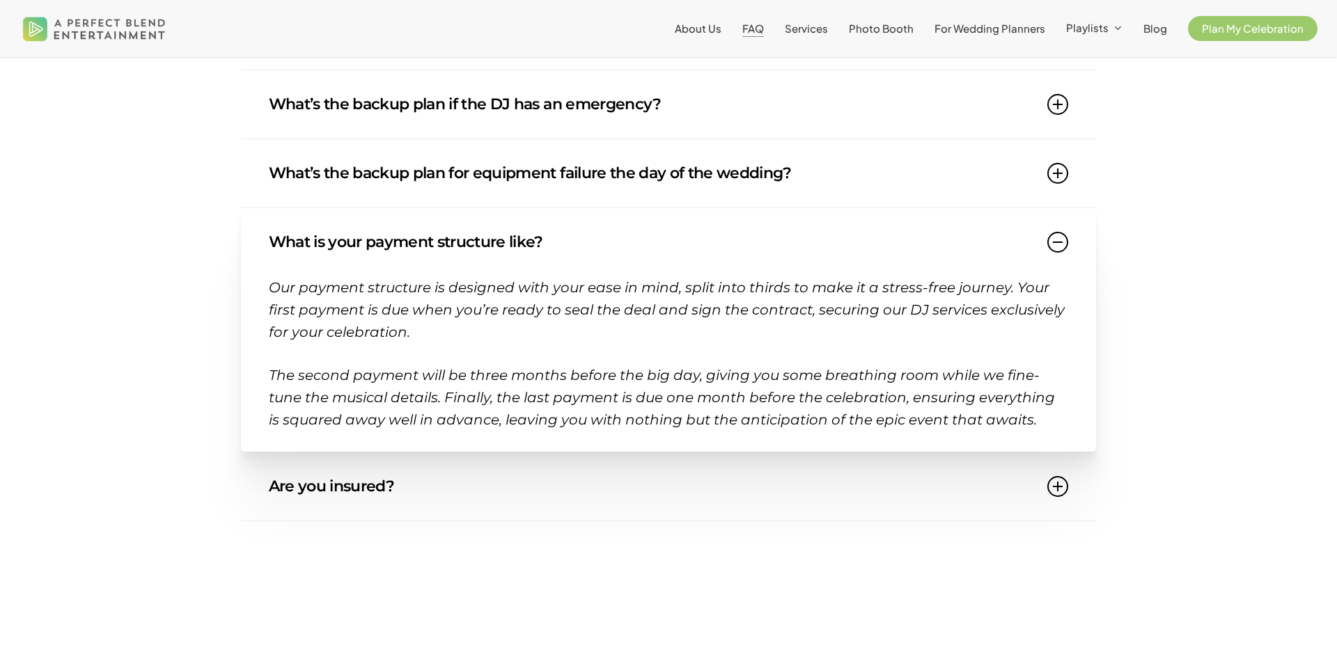
scroll to position [1273, 0]
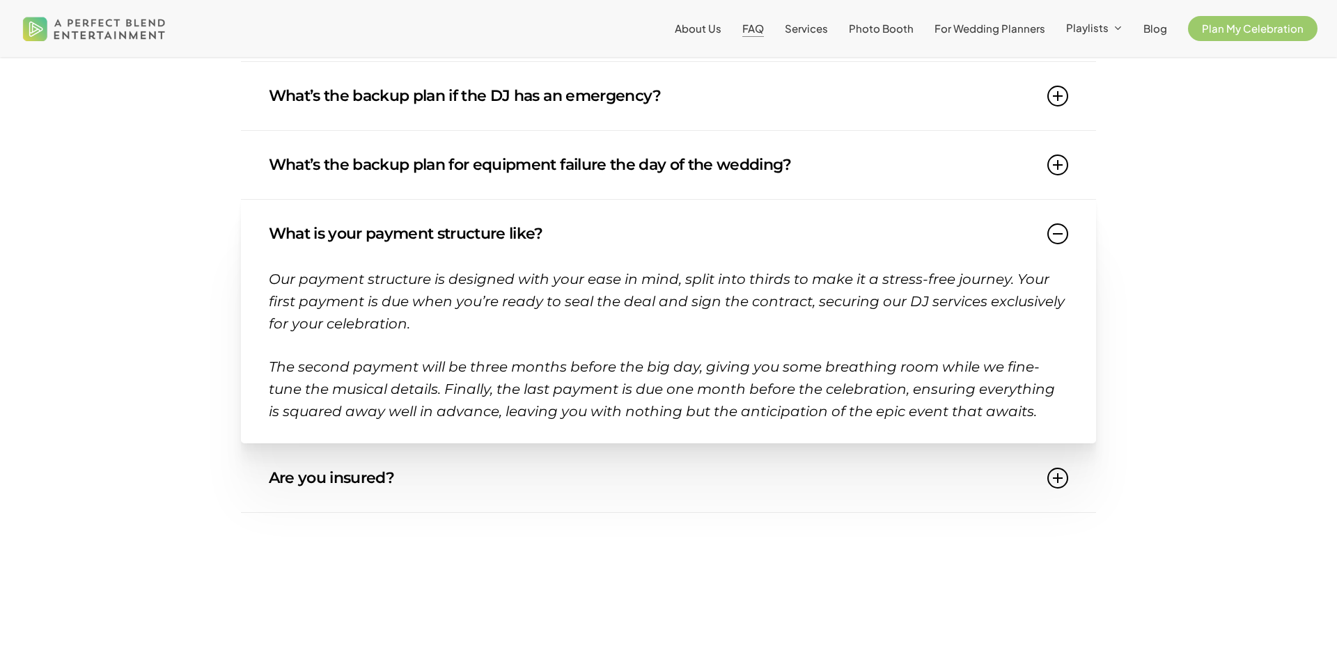
click at [345, 484] on link "Are you insured?" at bounding box center [669, 478] width 800 height 68
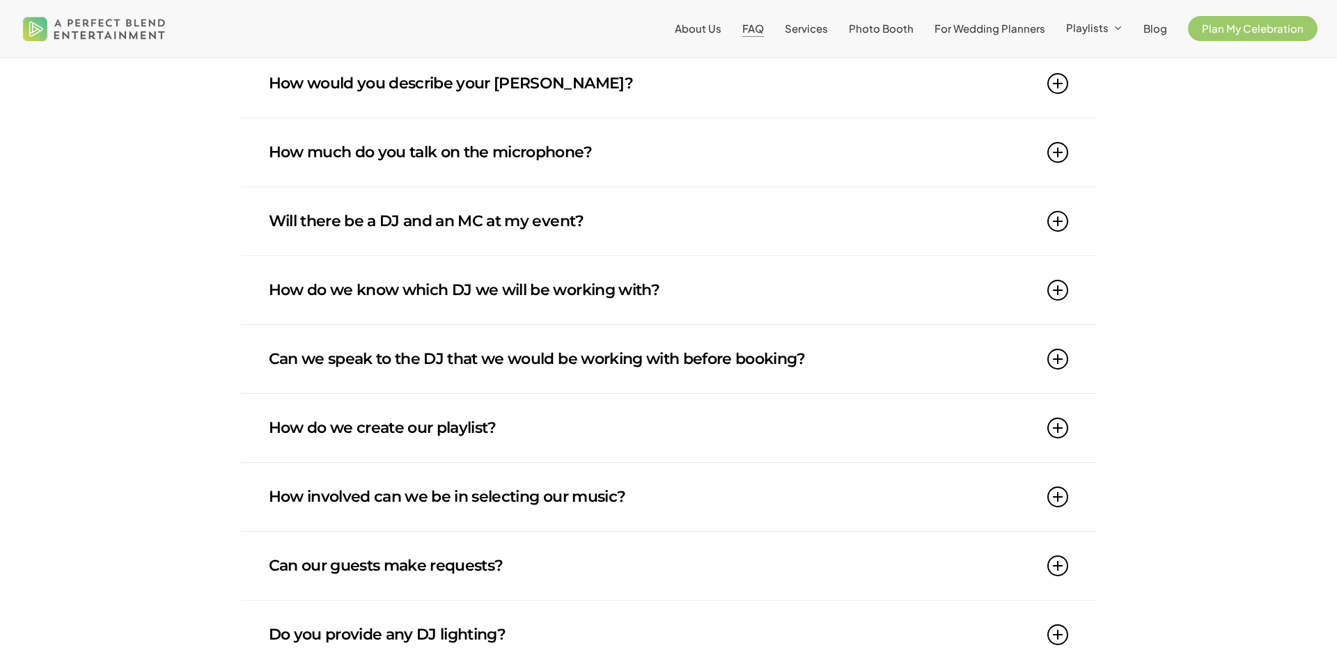
scroll to position [0, 0]
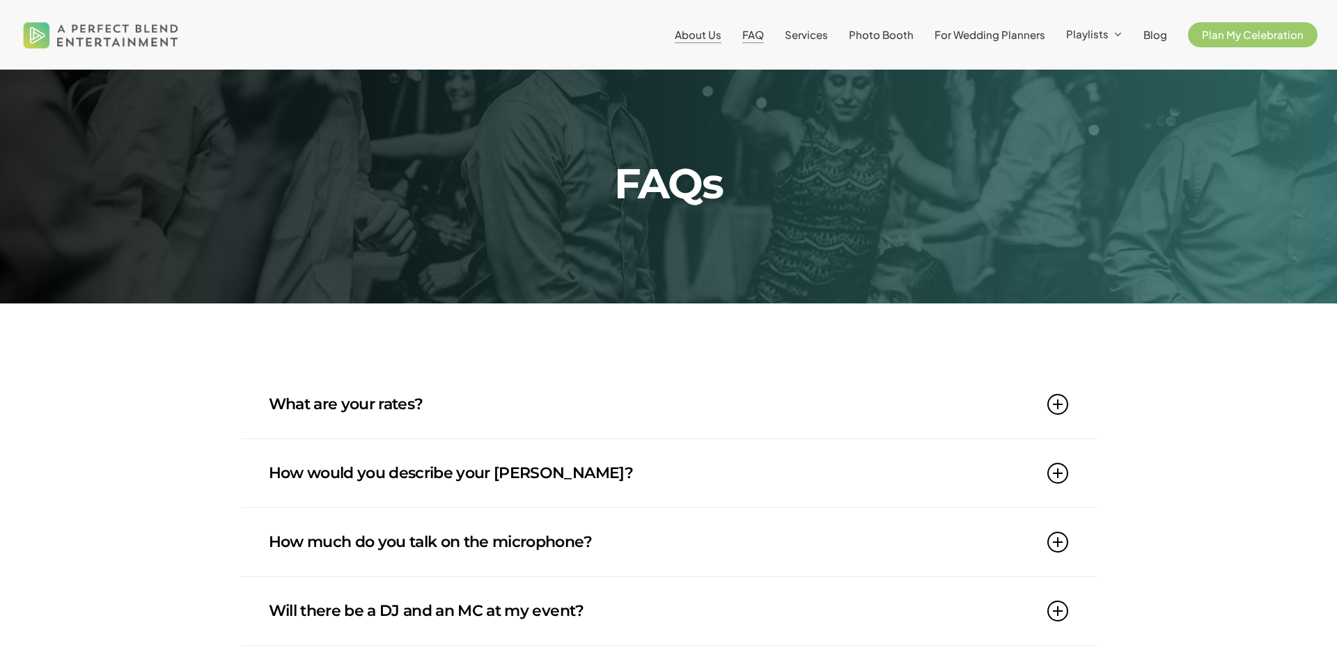
click at [704, 34] on span "About Us" at bounding box center [698, 34] width 47 height 13
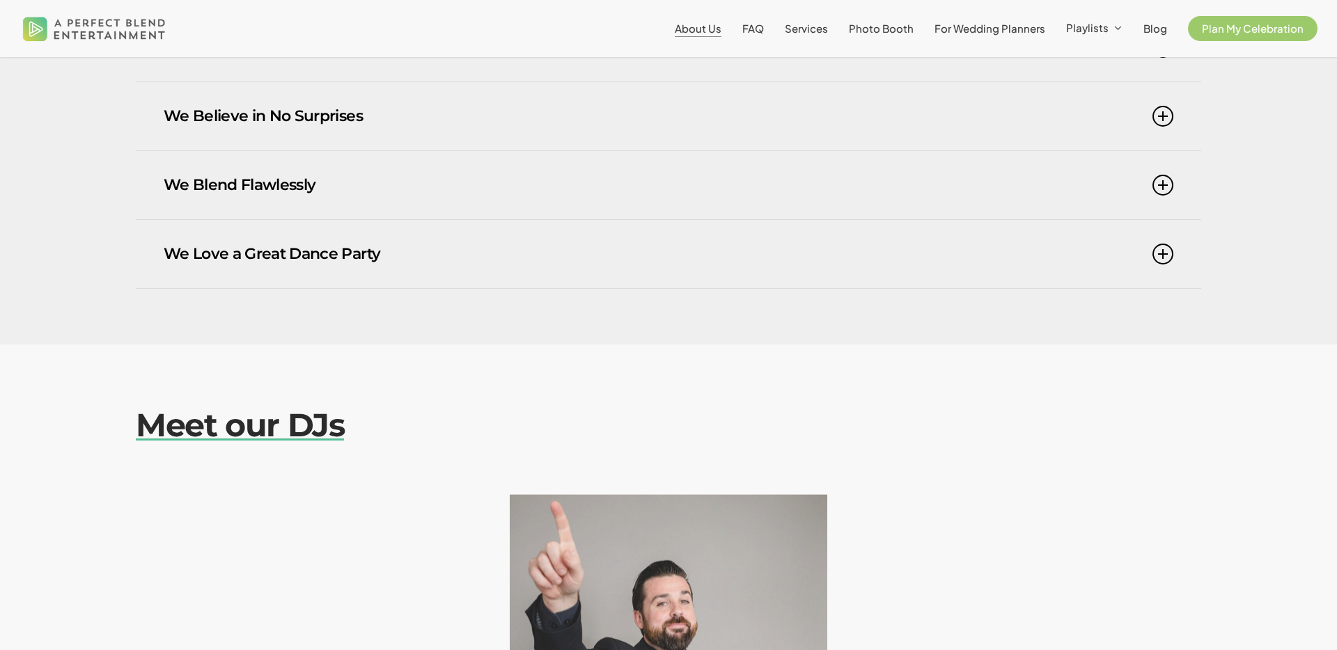
scroll to position [1165, 0]
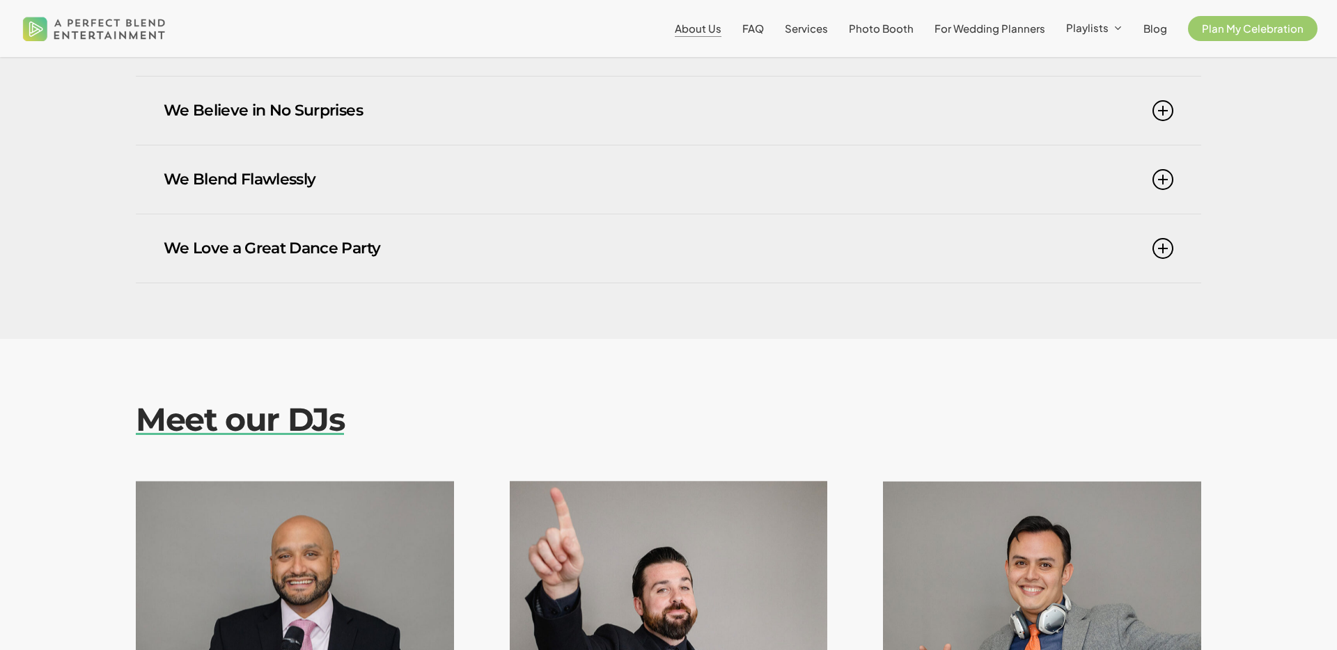
click at [743, 159] on link "We Blend Flawlessly" at bounding box center [668, 179] width 1009 height 68
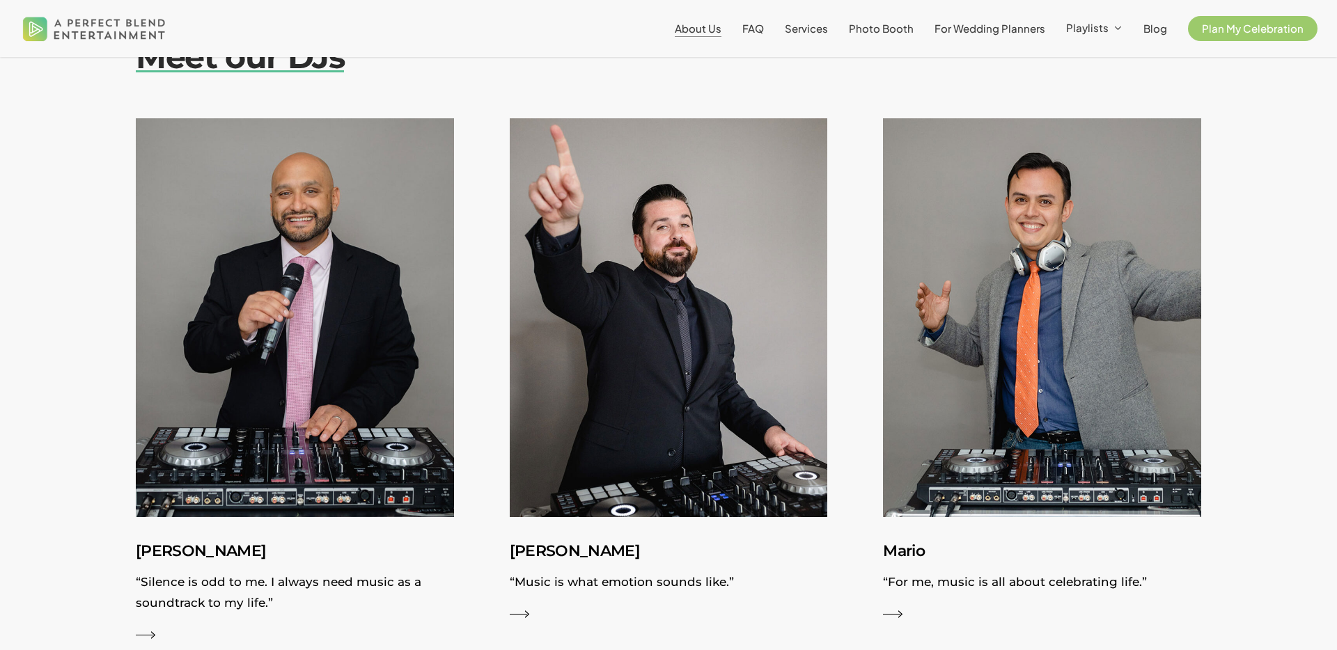
scroll to position [1579, 0]
